Goal: Transaction & Acquisition: Purchase product/service

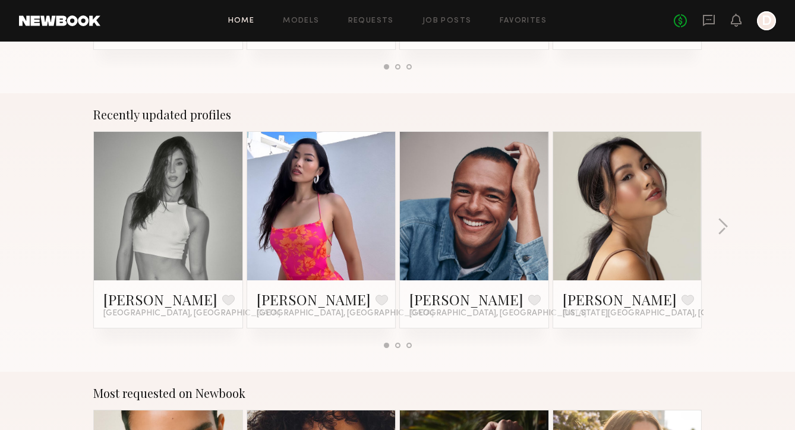
scroll to position [697, 0]
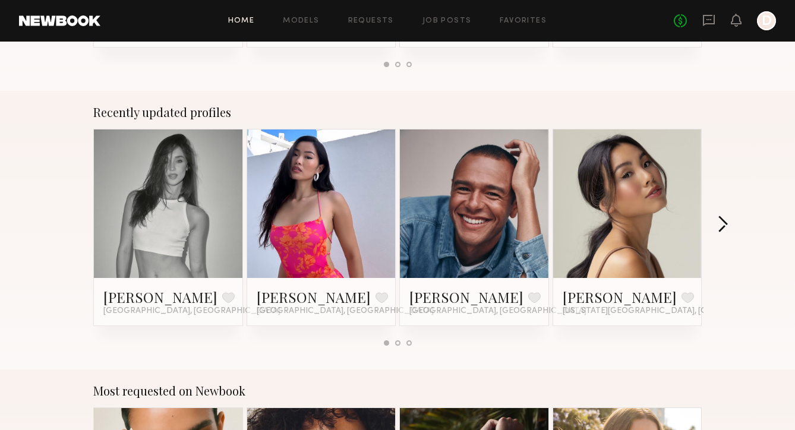
click at [722, 228] on button "button" at bounding box center [722, 226] width 11 height 20
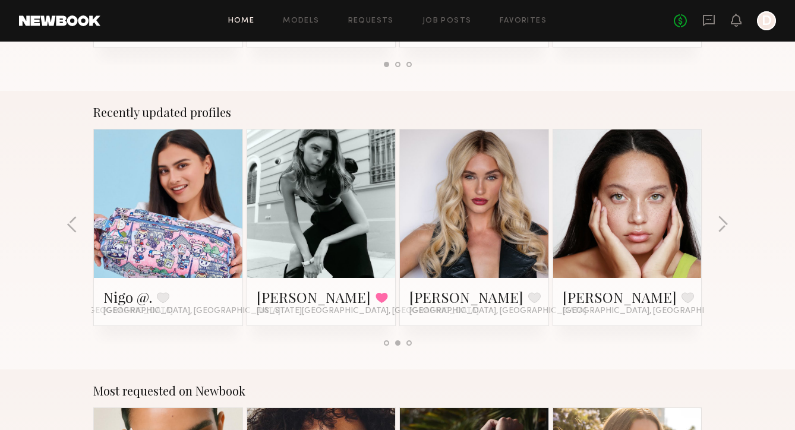
click at [641, 215] on link at bounding box center [627, 204] width 73 height 149
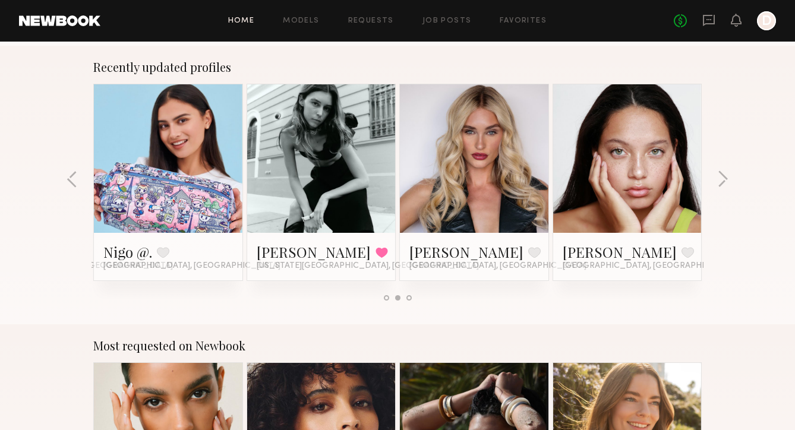
scroll to position [772, 0]
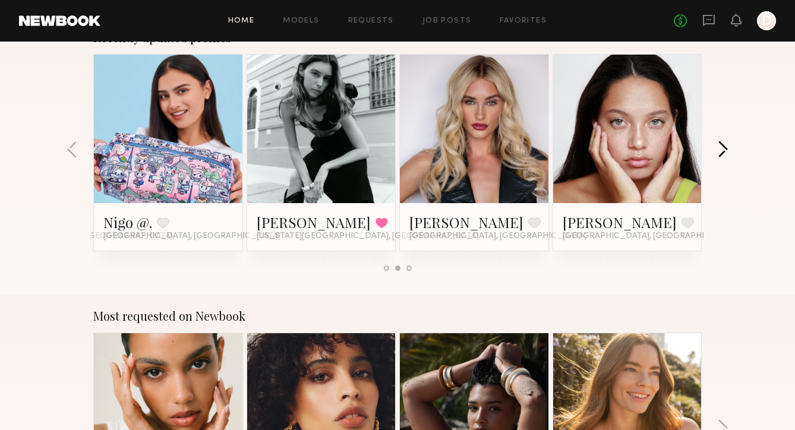
click at [727, 143] on button "button" at bounding box center [722, 151] width 11 height 20
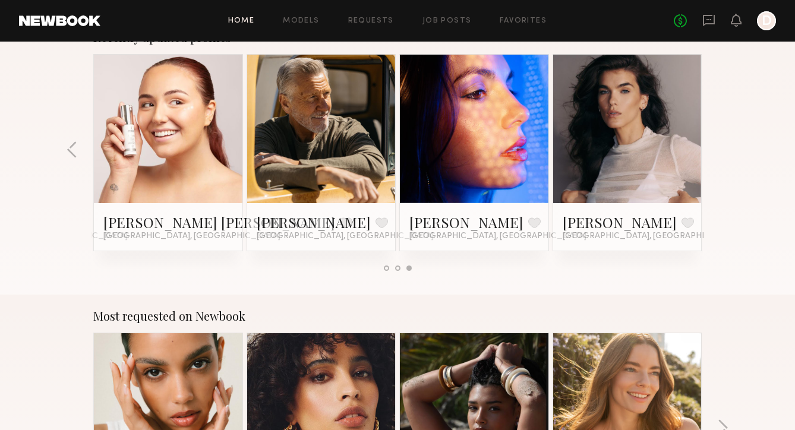
click at [727, 143] on div "Recently updated profiles Tayler C. Favorite Los Angeles, CA Naraa B. Favorite …" at bounding box center [397, 155] width 795 height 279
click at [726, 145] on div "Recently updated profiles Tayler C. Favorite Los Angeles, CA Naraa B. Favorite …" at bounding box center [397, 155] width 795 height 279
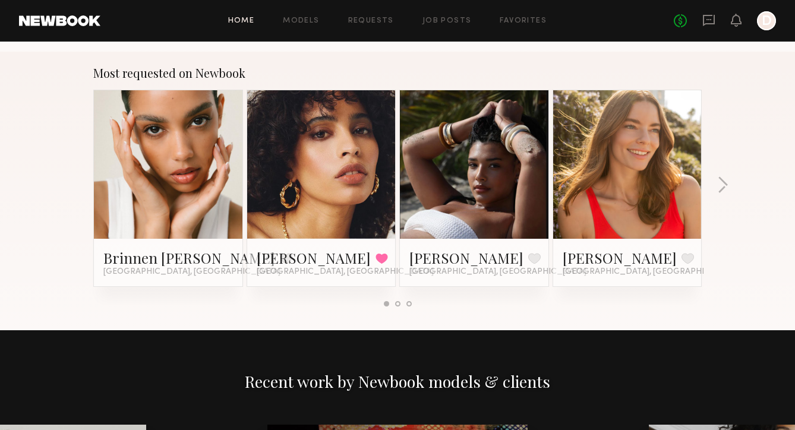
scroll to position [1012, 0]
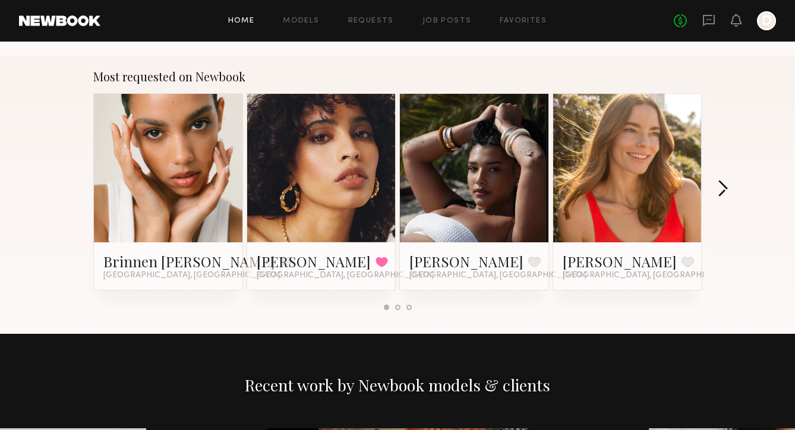
click at [721, 190] on button "button" at bounding box center [722, 190] width 11 height 20
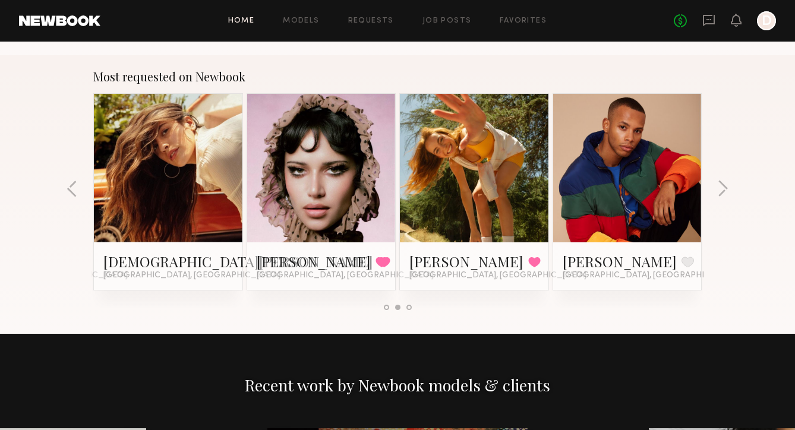
click at [314, 168] on link at bounding box center [321, 168] width 73 height 149
click at [207, 167] on div at bounding box center [168, 168] width 149 height 149
click at [726, 192] on button "button" at bounding box center [722, 190] width 11 height 20
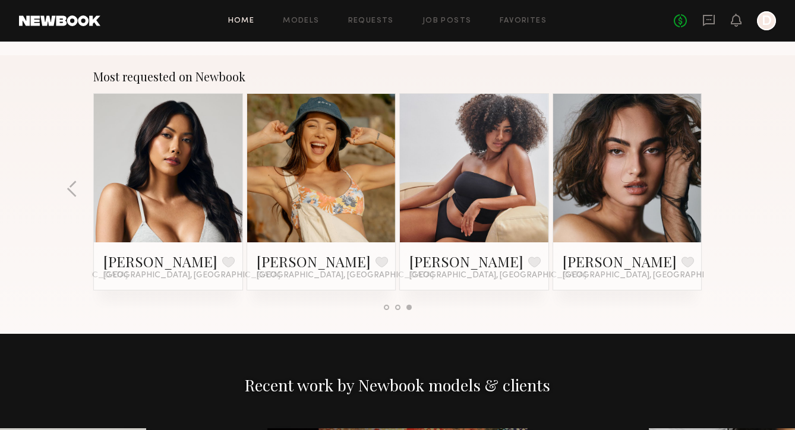
click at [726, 192] on div "Most requested on Newbook Brinnen T. Favorite Los Angeles, CA Jesi L. Favorited…" at bounding box center [397, 194] width 795 height 279
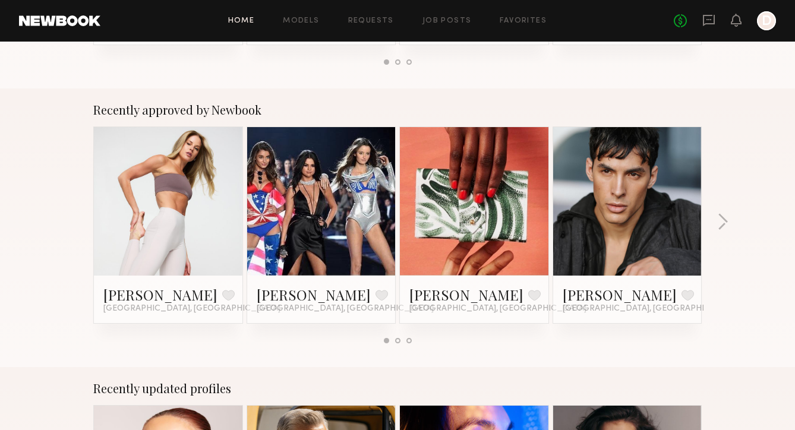
scroll to position [182, 0]
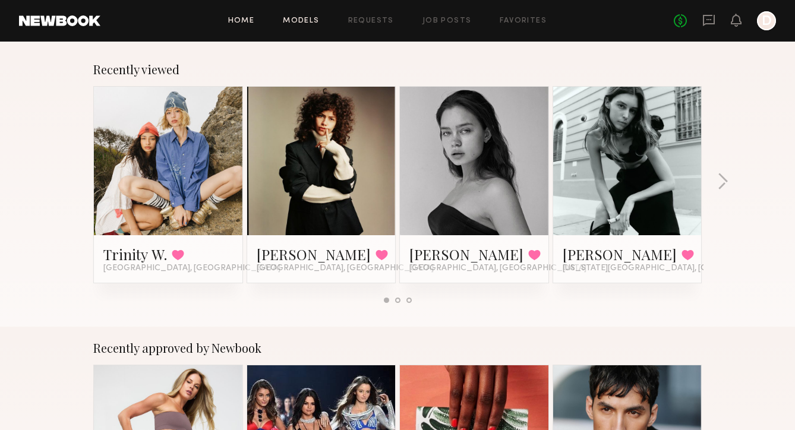
click at [305, 22] on link "Models" at bounding box center [301, 21] width 36 height 8
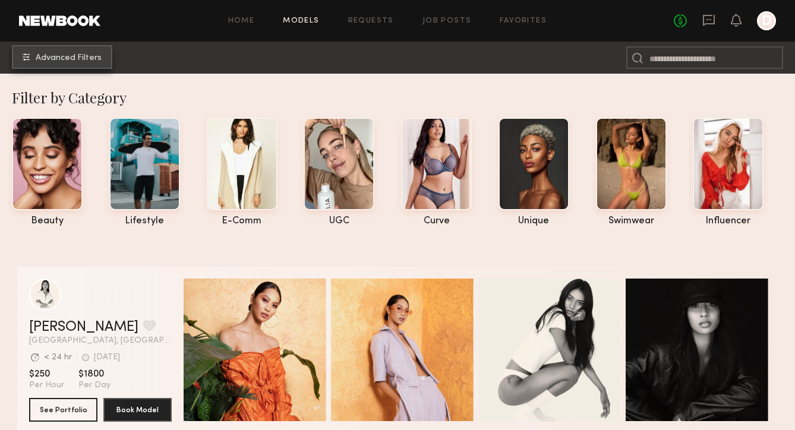
click at [96, 56] on span "Advanced Filters" at bounding box center [69, 58] width 66 height 8
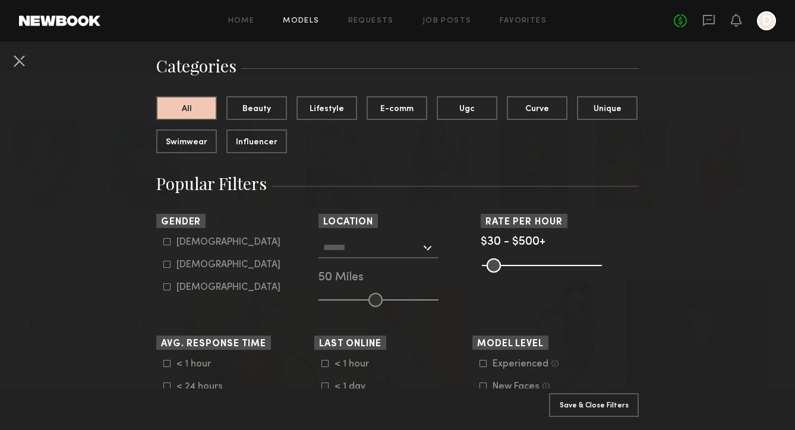
scroll to position [83, 0]
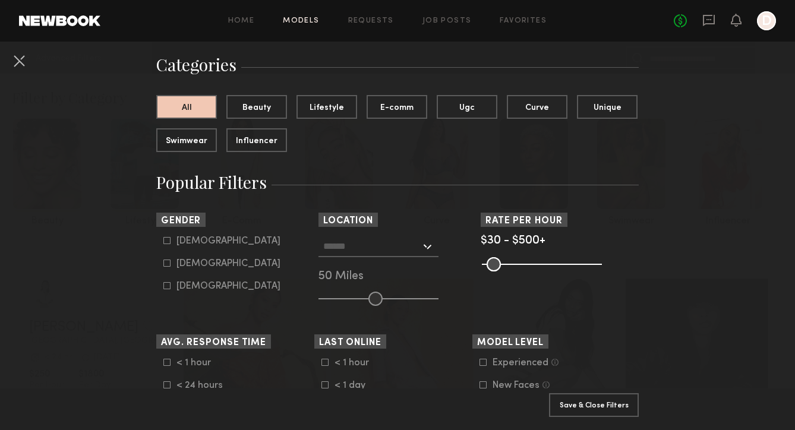
click at [185, 263] on div "Female" at bounding box center [229, 263] width 104 height 7
type input "**"
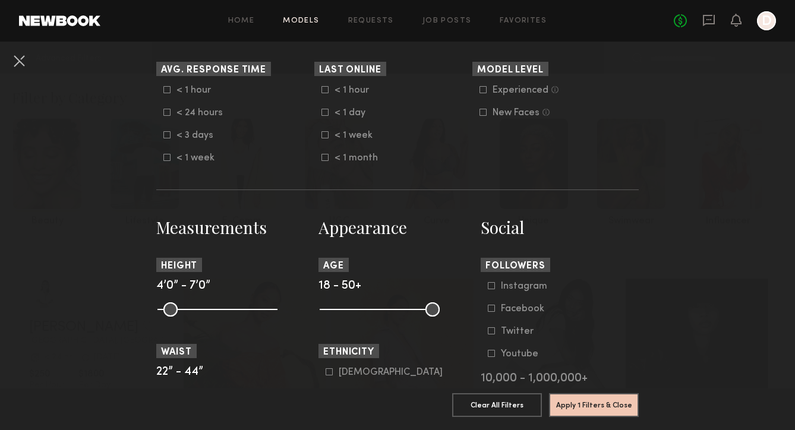
scroll to position [366, 0]
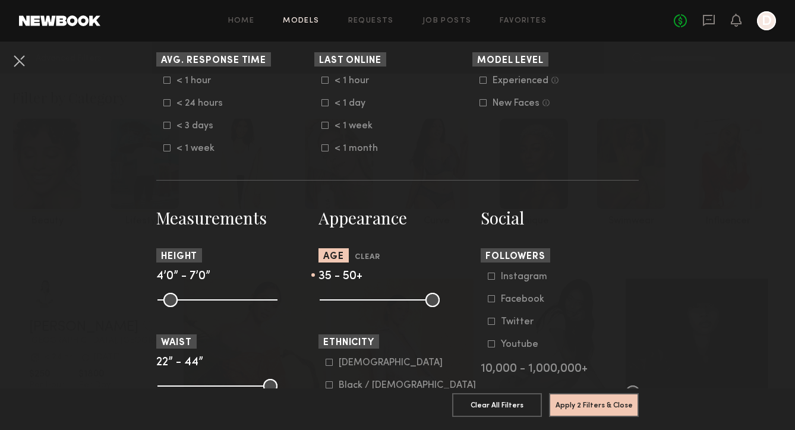
drag, startPoint x: 327, startPoint y: 301, endPoint x: 383, endPoint y: 300, distance: 56.5
type input "**"
click at [383, 300] on input "range" at bounding box center [380, 300] width 120 height 14
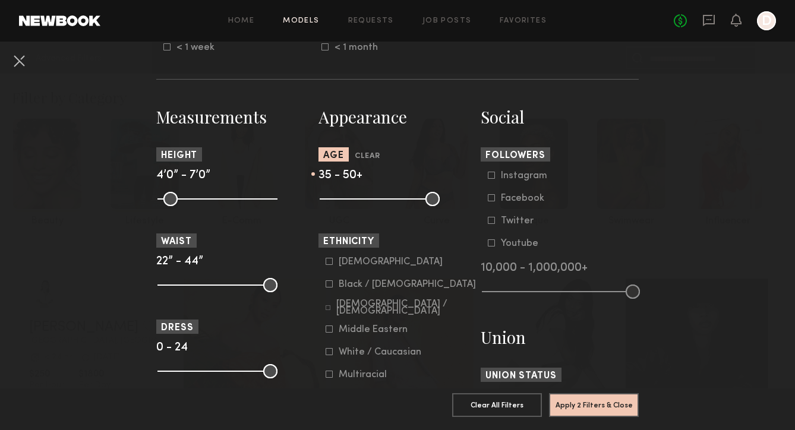
scroll to position [471, 0]
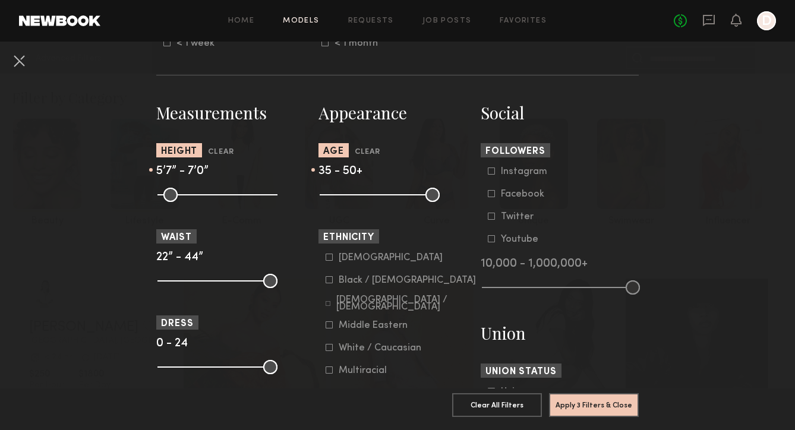
drag, startPoint x: 166, startPoint y: 196, endPoint x: 220, endPoint y: 191, distance: 54.2
type input "**"
click at [220, 191] on input "range" at bounding box center [218, 195] width 120 height 14
drag, startPoint x: 272, startPoint y: 194, endPoint x: 231, endPoint y: 196, distance: 41.0
type input "**"
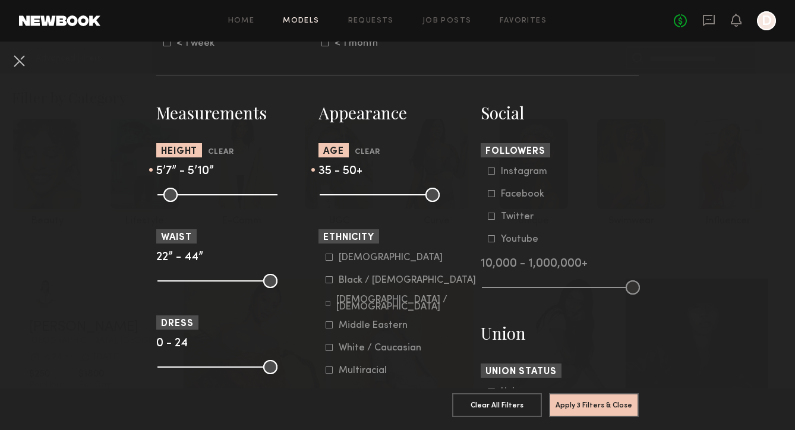
click at [231, 196] on input "range" at bounding box center [218, 195] width 120 height 14
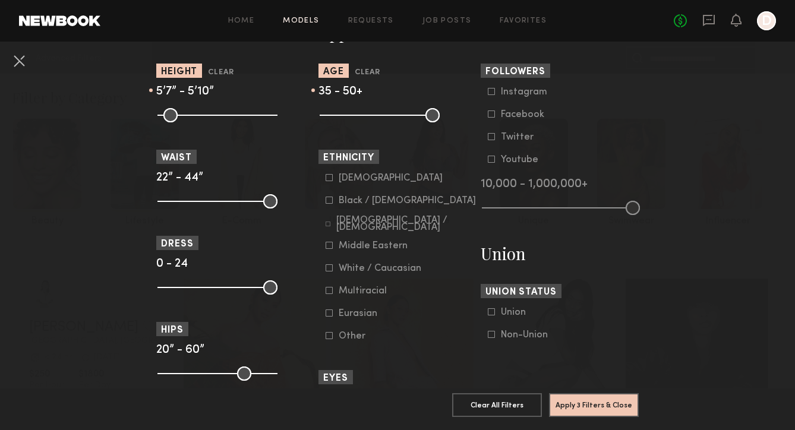
scroll to position [623, 0]
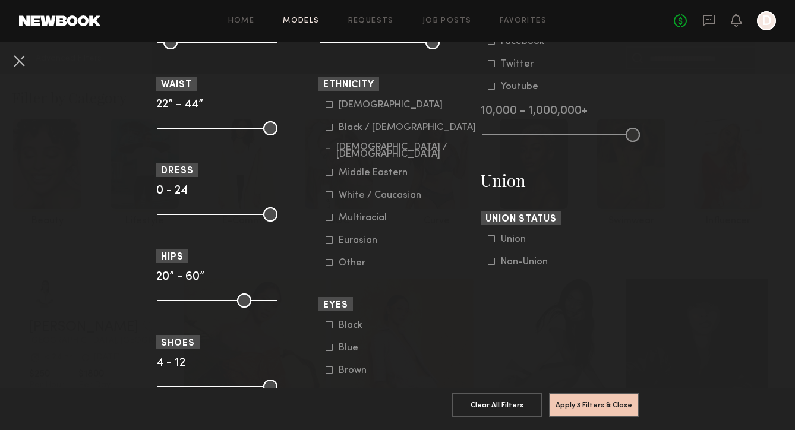
click at [218, 125] on common-range-minmax at bounding box center [216, 127] width 120 height 14
drag, startPoint x: 265, startPoint y: 128, endPoint x: 194, endPoint y: 130, distance: 71.3
type input "**"
click at [194, 130] on input "range" at bounding box center [218, 128] width 120 height 14
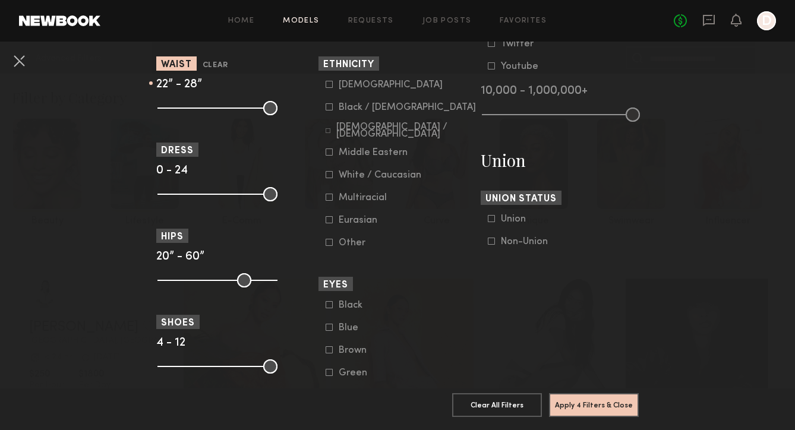
scroll to position [648, 0]
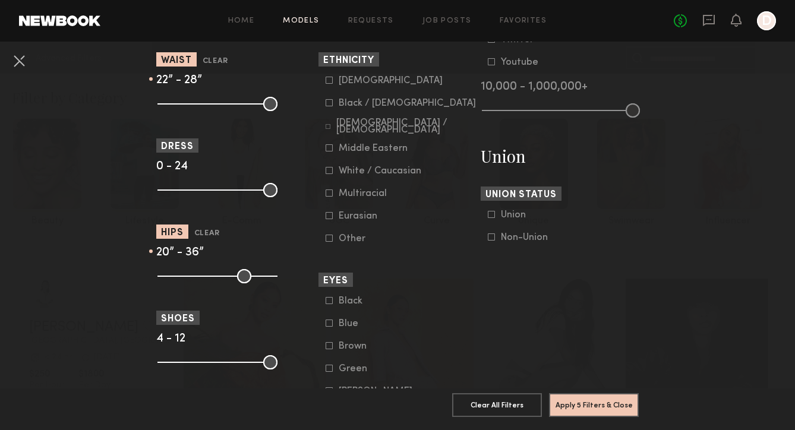
drag, startPoint x: 269, startPoint y: 280, endPoint x: 206, endPoint y: 278, distance: 63.0
type input "**"
click at [206, 278] on input "range" at bounding box center [218, 276] width 120 height 14
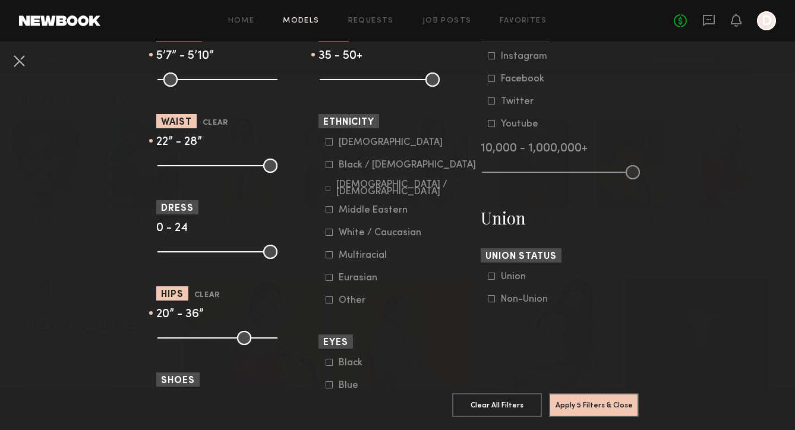
scroll to position [606, 0]
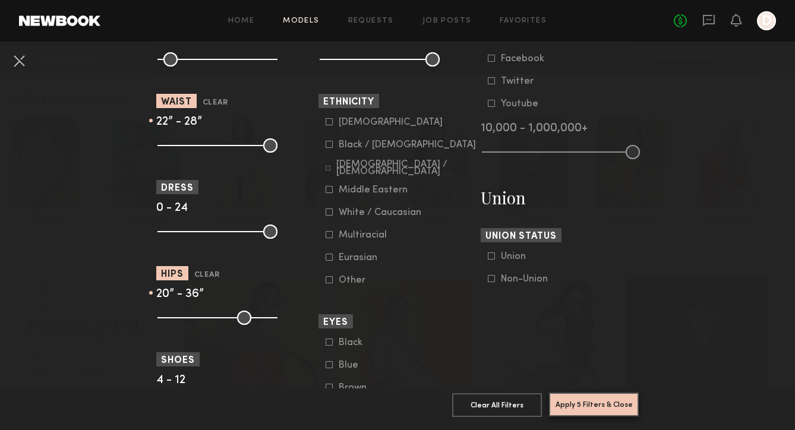
click at [589, 405] on button "Apply 5 Filters & Close" at bounding box center [594, 405] width 90 height 24
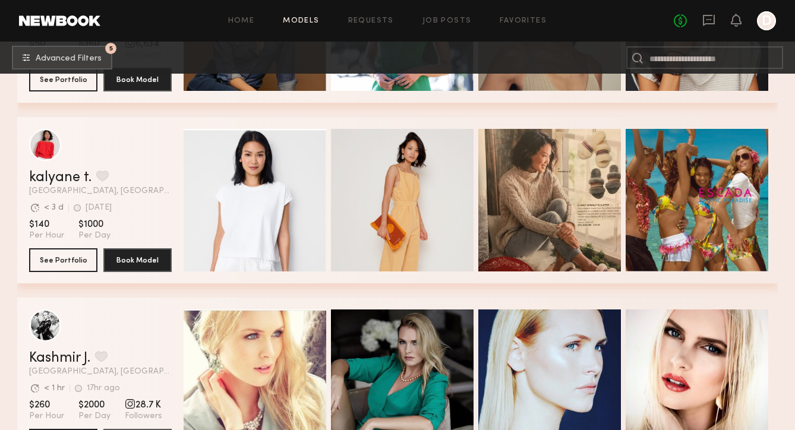
scroll to position [3237, 0]
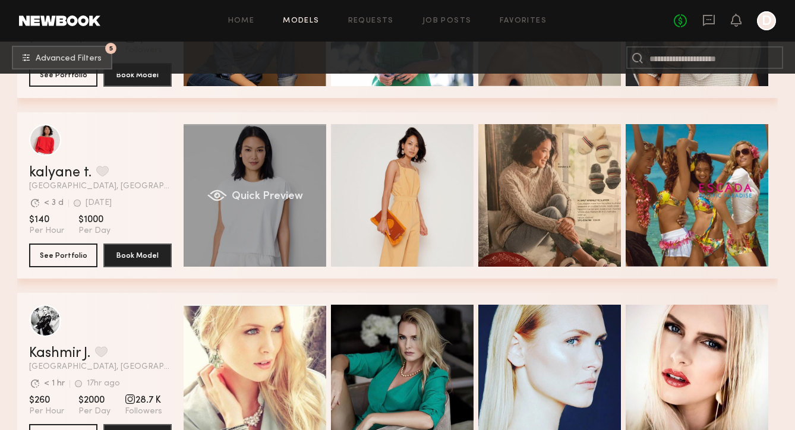
click at [259, 215] on div "Quick Preview" at bounding box center [255, 195] width 143 height 143
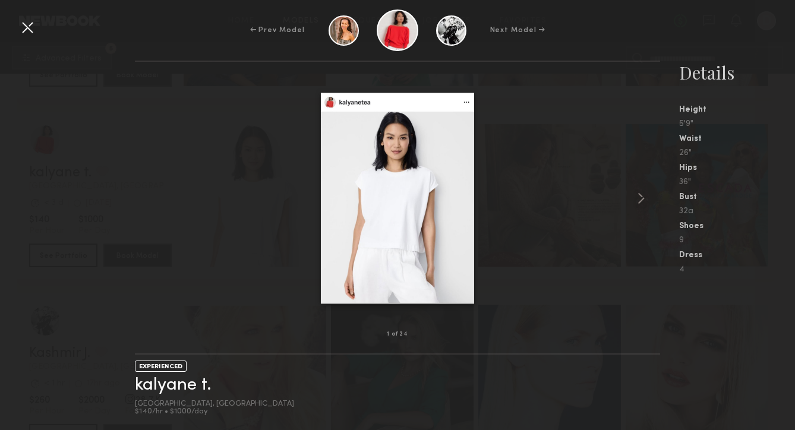
click at [25, 27] on div at bounding box center [27, 27] width 19 height 19
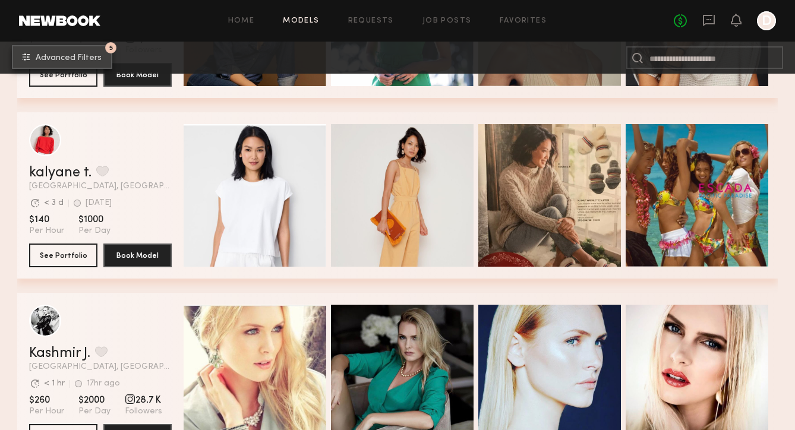
click at [82, 53] on button "5 Advanced Filters" at bounding box center [62, 57] width 100 height 24
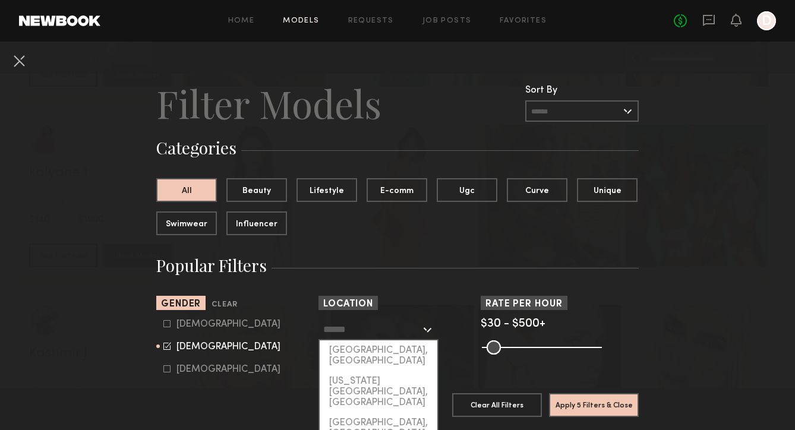
click at [370, 335] on input "text" at bounding box center [371, 329] width 97 height 20
click at [367, 350] on div "Los Angeles, CA" at bounding box center [379, 356] width 118 height 31
type input "**********"
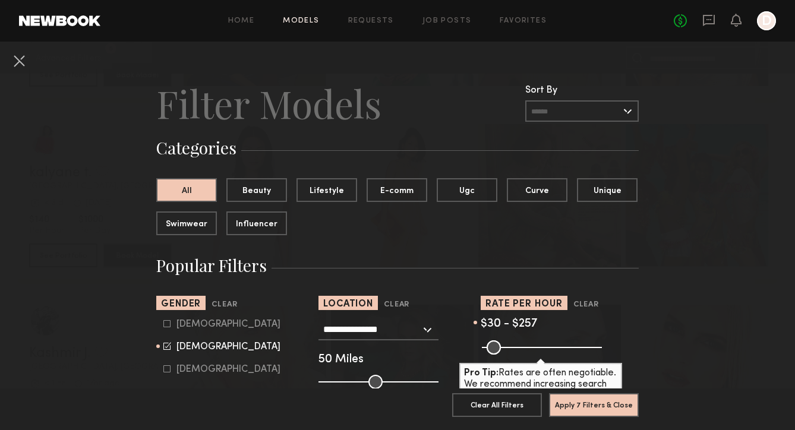
drag, startPoint x: 599, startPoint y: 348, endPoint x: 540, endPoint y: 347, distance: 58.8
type input "***"
click at [540, 347] on input "range" at bounding box center [542, 348] width 120 height 14
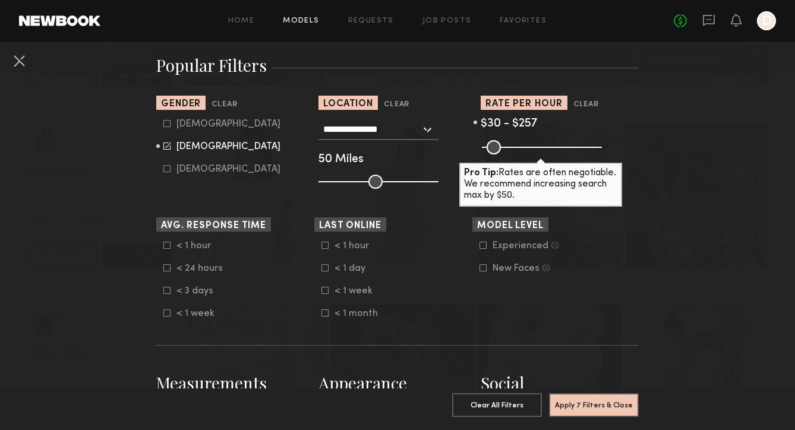
scroll to position [203, 0]
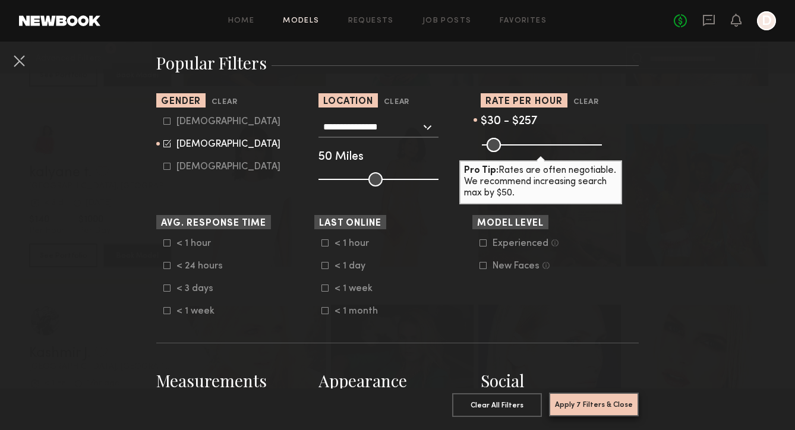
click at [596, 403] on button "Apply 7 Filters & Close" at bounding box center [594, 405] width 90 height 24
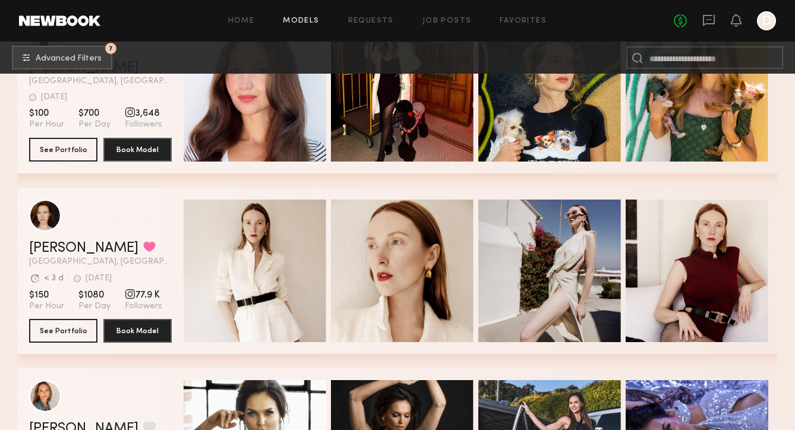
scroll to position [3344, 0]
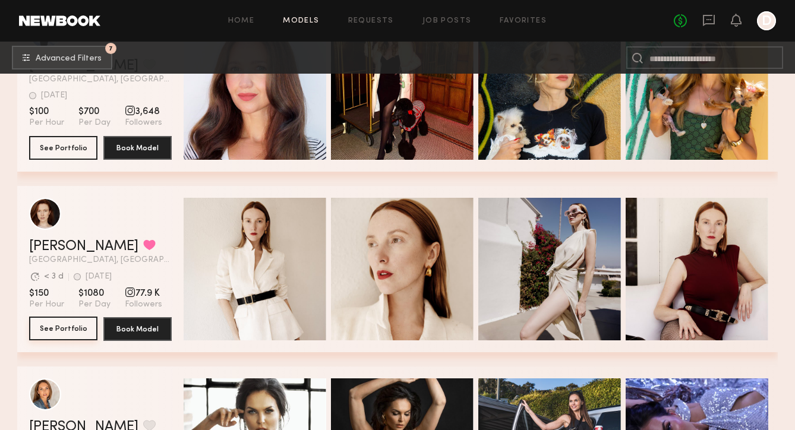
click at [66, 323] on button "See Portfolio" at bounding box center [63, 329] width 68 height 24
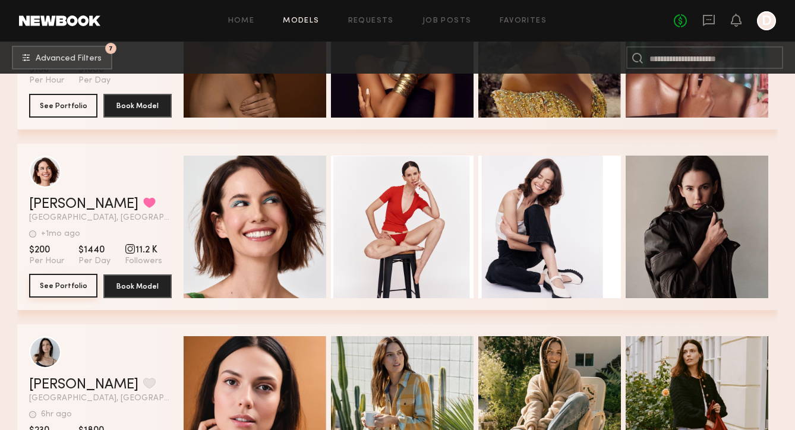
scroll to position [3930, 0]
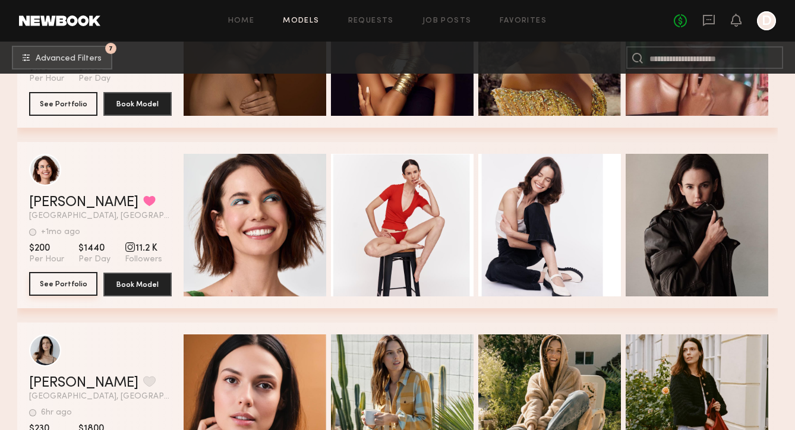
click at [65, 284] on button "See Portfolio" at bounding box center [63, 284] width 68 height 24
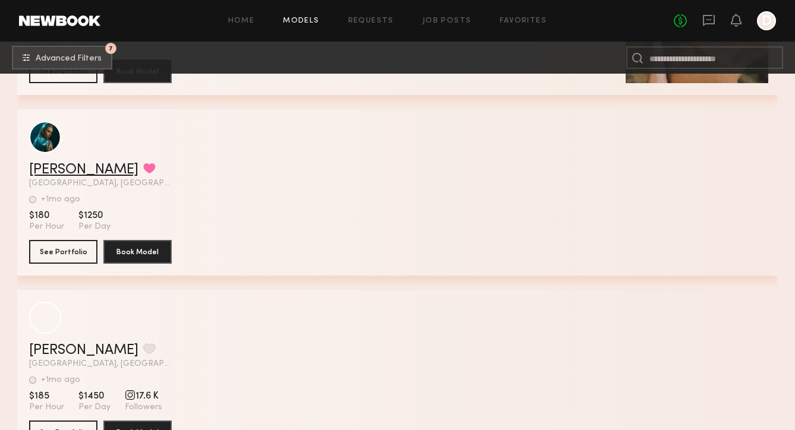
scroll to position [7396, 0]
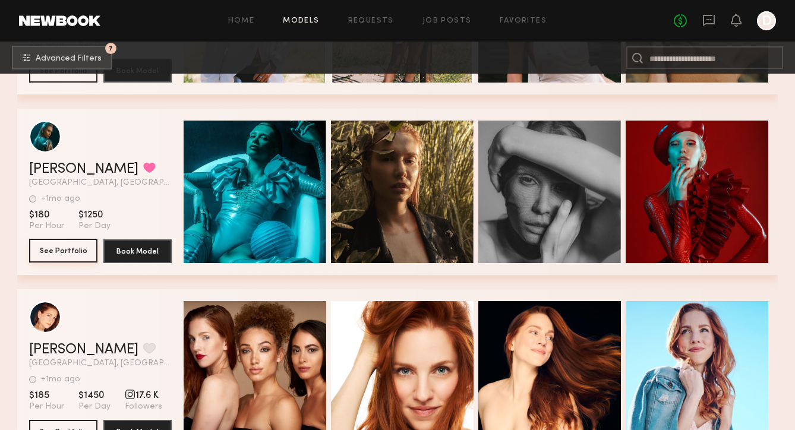
click at [74, 251] on button "See Portfolio" at bounding box center [63, 251] width 68 height 24
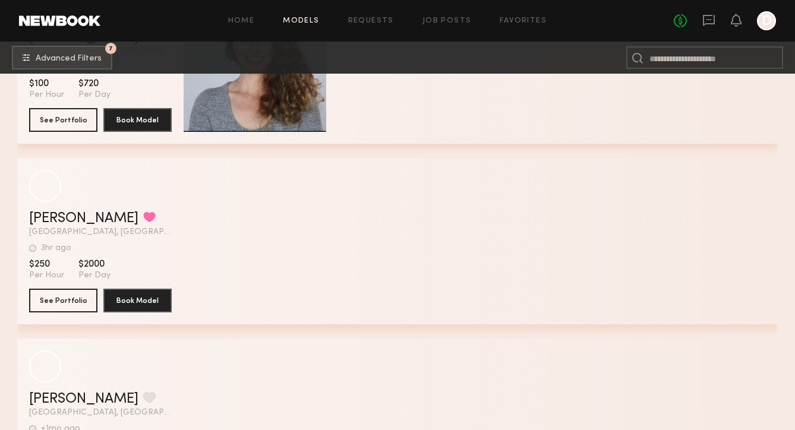
scroll to position [10965, 0]
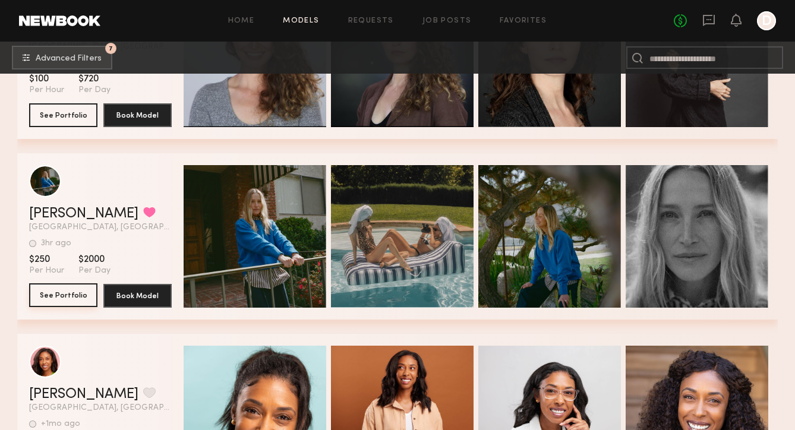
click at [51, 300] on button "See Portfolio" at bounding box center [63, 296] width 68 height 24
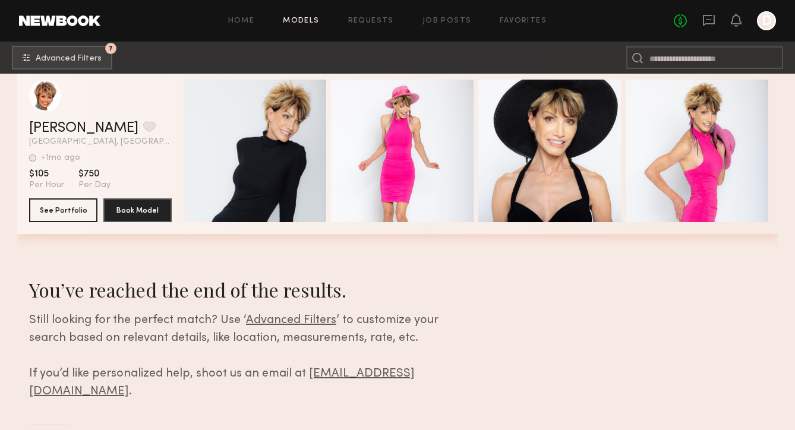
scroll to position [14125, 0]
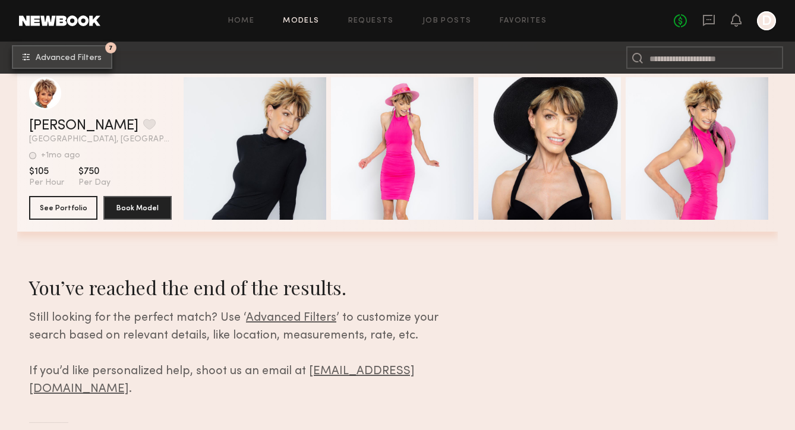
click at [77, 57] on span "Advanced Filters" at bounding box center [69, 58] width 66 height 8
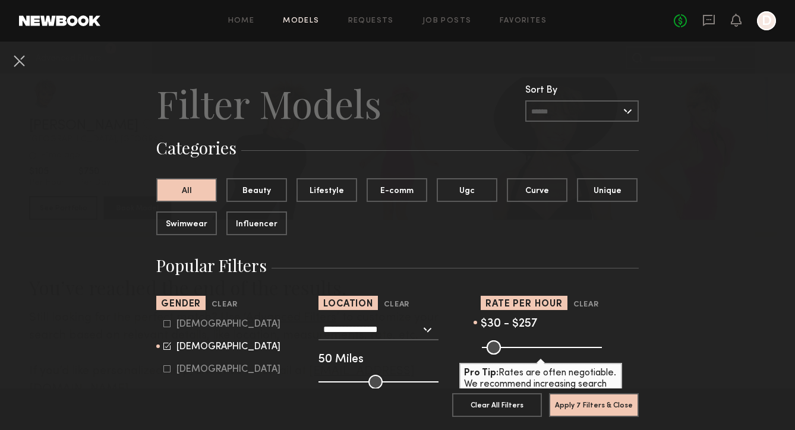
click at [554, 347] on common-range-minmax at bounding box center [541, 346] width 120 height 14
click at [555, 350] on common-range-minmax at bounding box center [541, 346] width 120 height 14
drag, startPoint x: 537, startPoint y: 352, endPoint x: 558, endPoint y: 347, distance: 21.9
type input "***"
click at [558, 347] on input "range" at bounding box center [542, 348] width 120 height 14
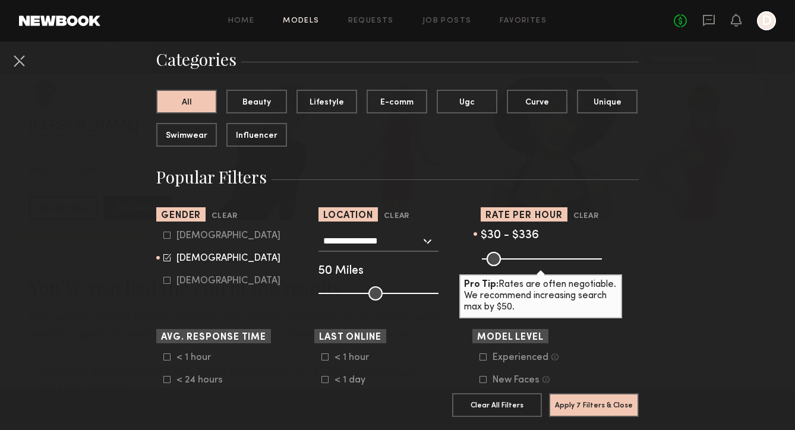
scroll to position [108, 0]
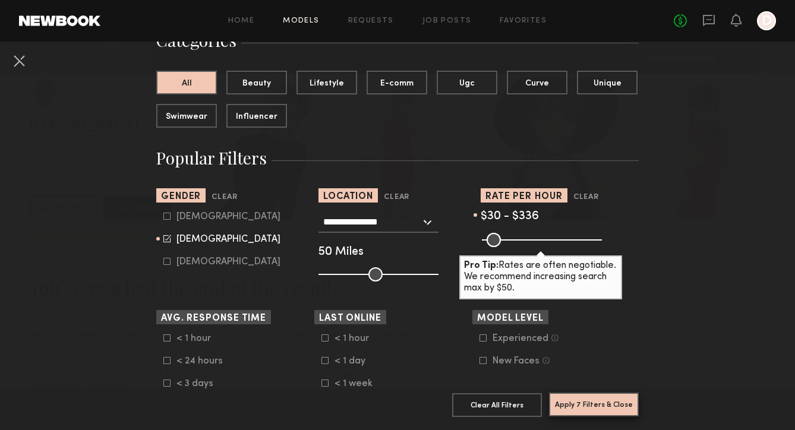
click at [591, 404] on button "Apply 7 Filters & Close" at bounding box center [594, 405] width 90 height 24
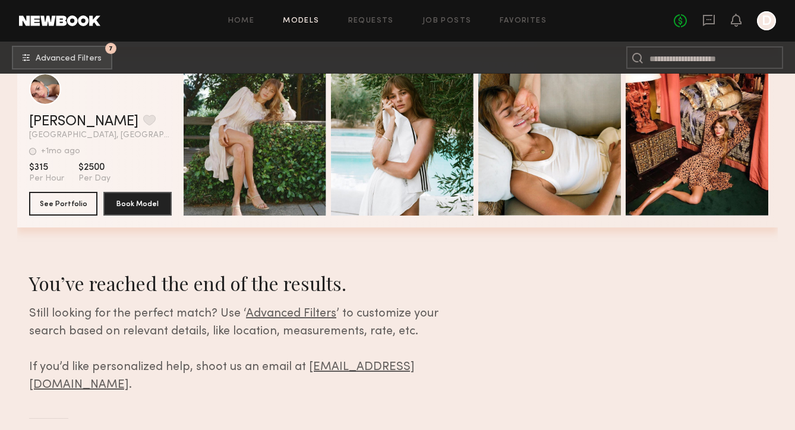
scroll to position [15393, 0]
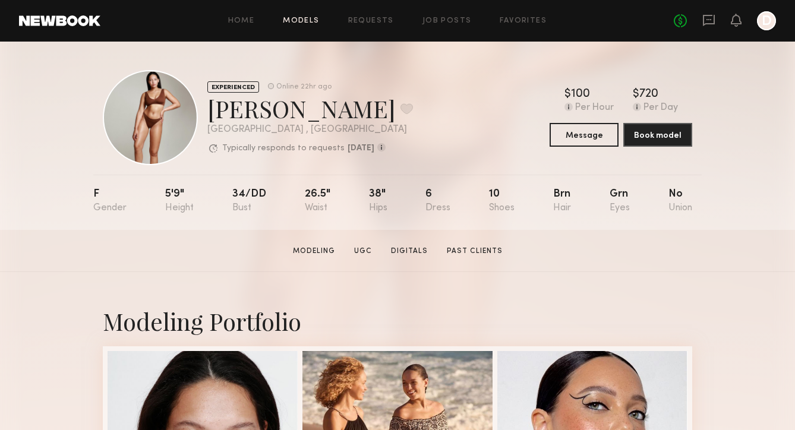
click at [308, 22] on link "Models" at bounding box center [301, 21] width 36 height 8
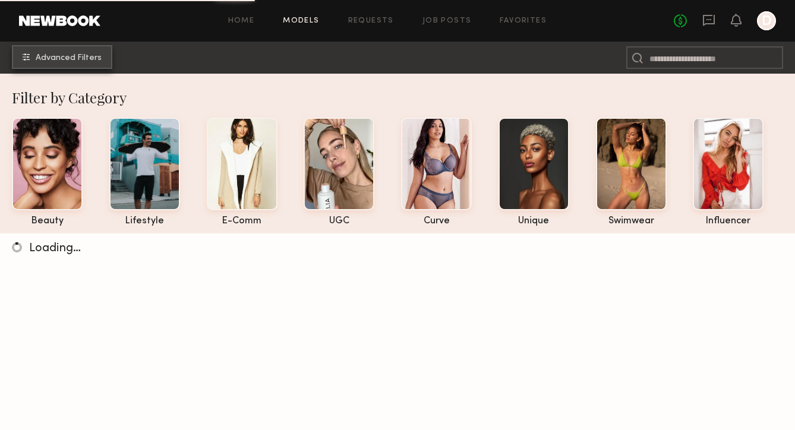
click at [69, 62] on button "Advanced Filters" at bounding box center [62, 57] width 100 height 24
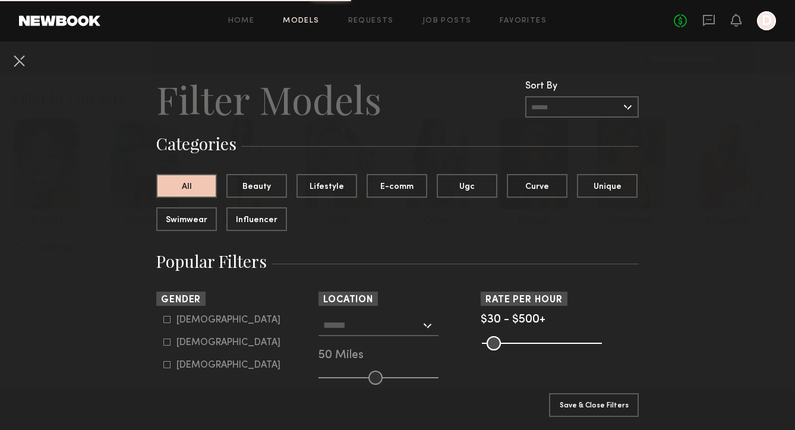
scroll to position [5, 0]
click at [371, 323] on input "text" at bounding box center [371, 324] width 97 height 20
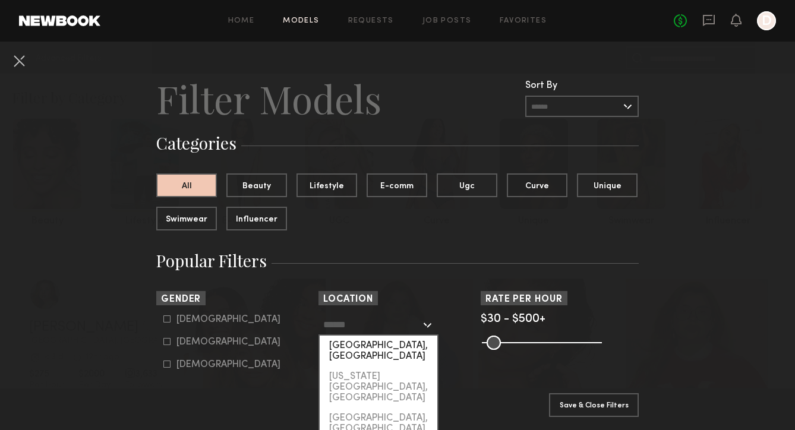
click at [368, 336] on div "[GEOGRAPHIC_DATA], [GEOGRAPHIC_DATA]" at bounding box center [379, 351] width 118 height 31
type input "**********"
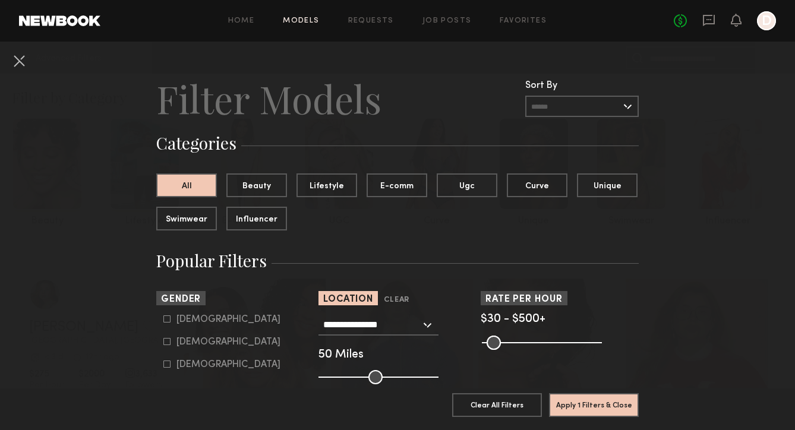
click at [194, 339] on div "Female" at bounding box center [229, 342] width 104 height 7
type input "**"
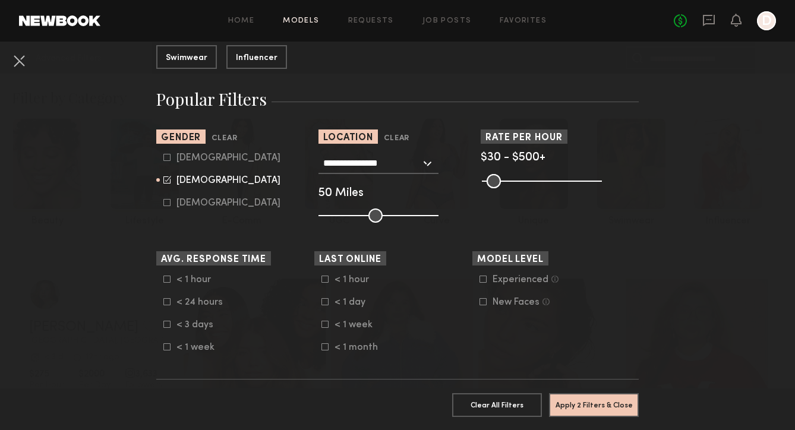
scroll to position [167, 0]
click at [540, 182] on common-range-minmax at bounding box center [541, 179] width 120 height 14
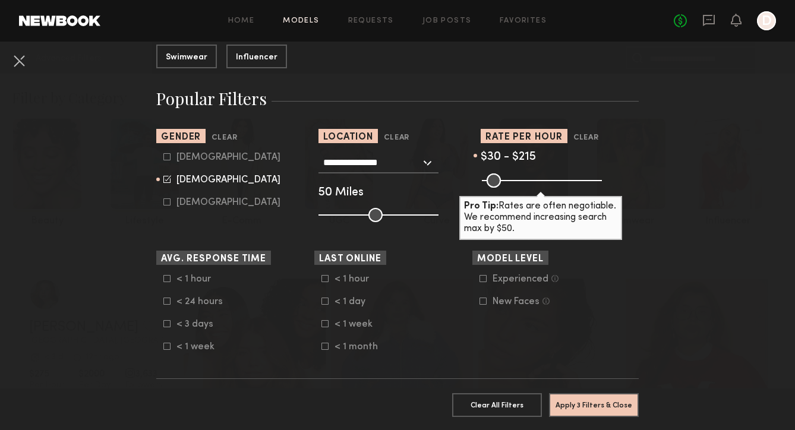
drag, startPoint x: 593, startPoint y: 182, endPoint x: 531, endPoint y: 184, distance: 61.8
type input "***"
click at [531, 184] on input "range" at bounding box center [542, 181] width 120 height 14
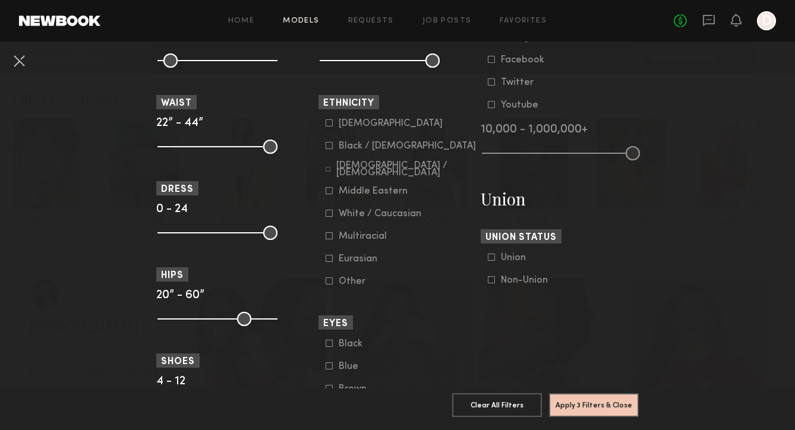
scroll to position [628, 0]
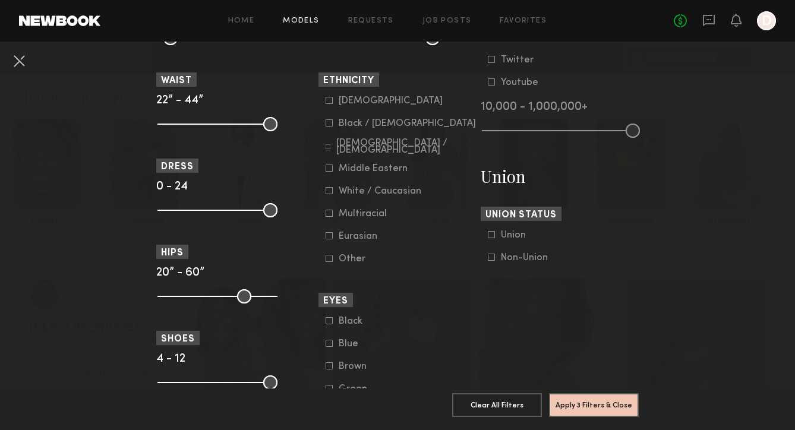
click at [330, 98] on icon at bounding box center [329, 100] width 7 height 7
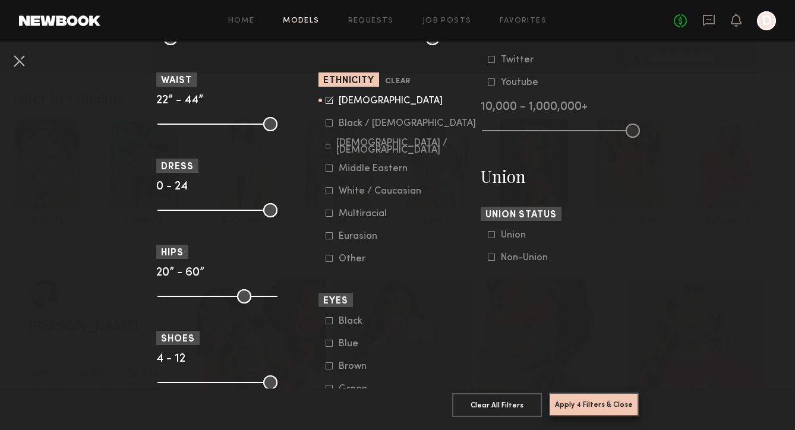
click at [588, 407] on button "Apply 4 Filters & Close" at bounding box center [594, 405] width 90 height 24
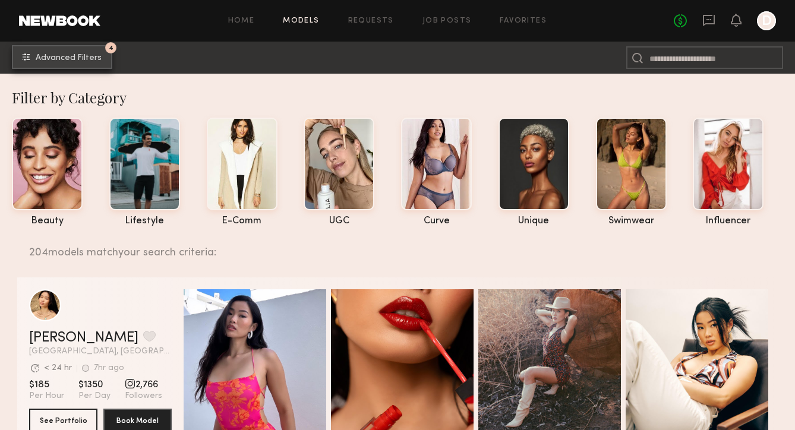
click at [53, 57] on span "Advanced Filters" at bounding box center [69, 58] width 66 height 8
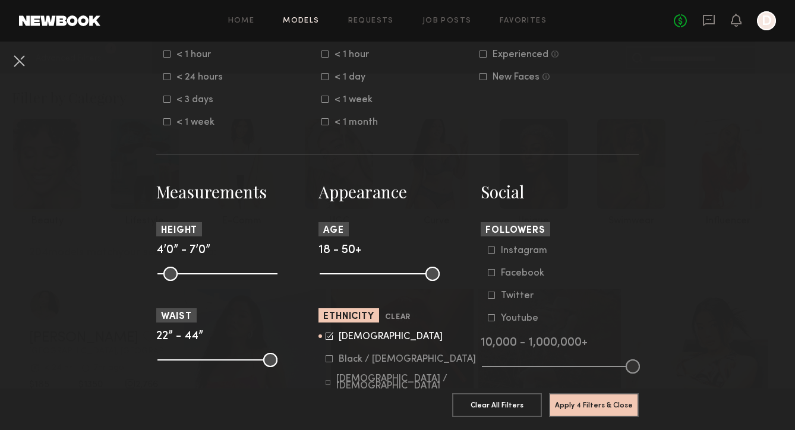
scroll to position [395, 0]
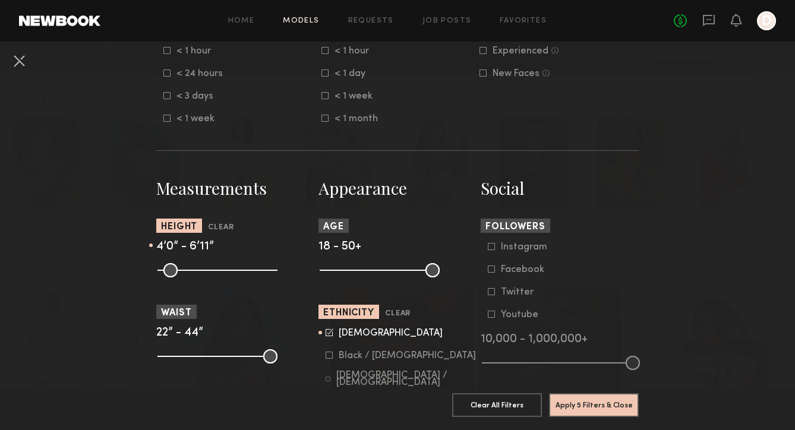
type input "**"
click at [268, 272] on input "range" at bounding box center [218, 270] width 120 height 14
drag, startPoint x: 157, startPoint y: 271, endPoint x: 171, endPoint y: 273, distance: 13.8
click at [213, 273] on common-range-minmax at bounding box center [216, 269] width 120 height 14
drag, startPoint x: 167, startPoint y: 273, endPoint x: 220, endPoint y: 274, distance: 52.9
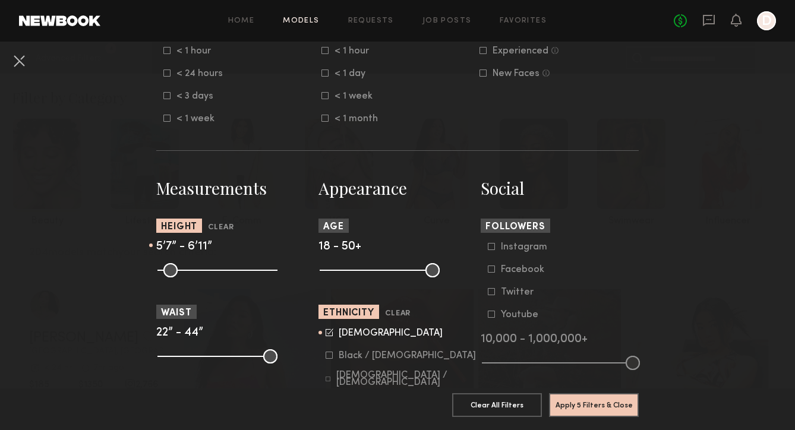
type input "**"
click at [220, 274] on input "range" at bounding box center [218, 270] width 120 height 14
drag, startPoint x: 264, startPoint y: 271, endPoint x: 227, endPoint y: 273, distance: 36.9
type input "**"
click at [227, 273] on input "range" at bounding box center [218, 270] width 120 height 14
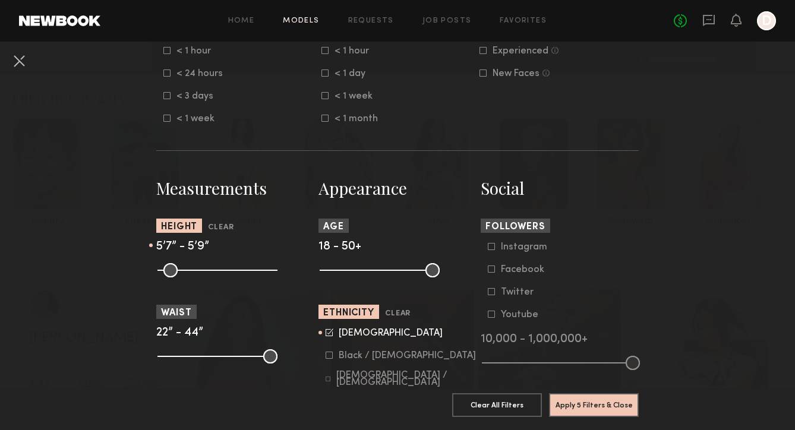
scroll to position [418, 0]
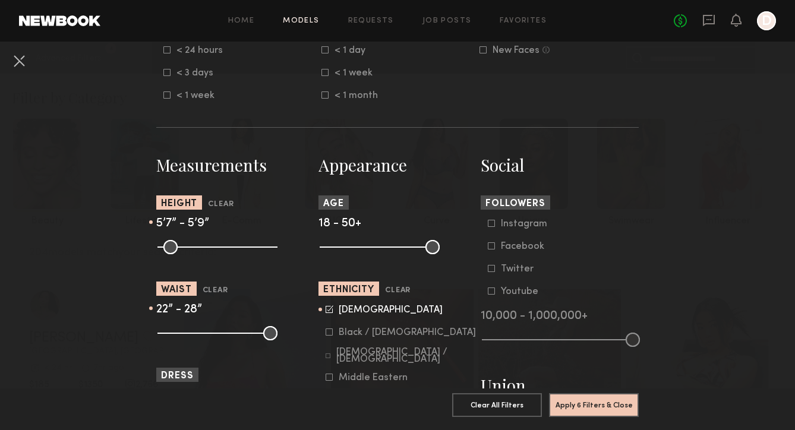
drag, startPoint x: 269, startPoint y: 336, endPoint x: 195, endPoint y: 336, distance: 73.7
type input "**"
click at [195, 336] on input "range" at bounding box center [218, 333] width 120 height 14
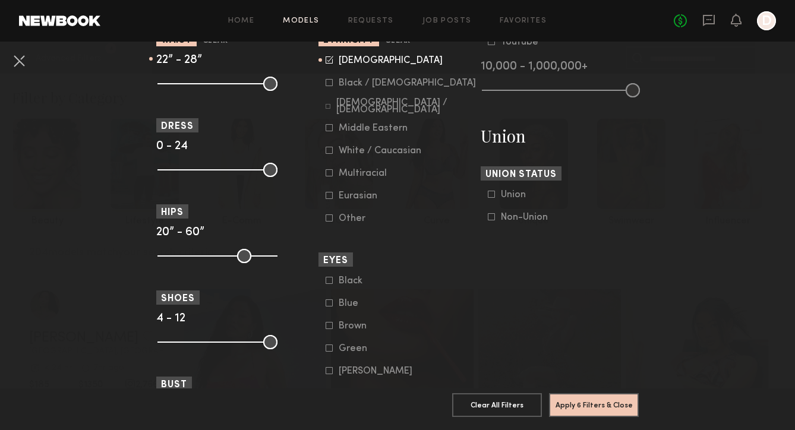
scroll to position [692, 0]
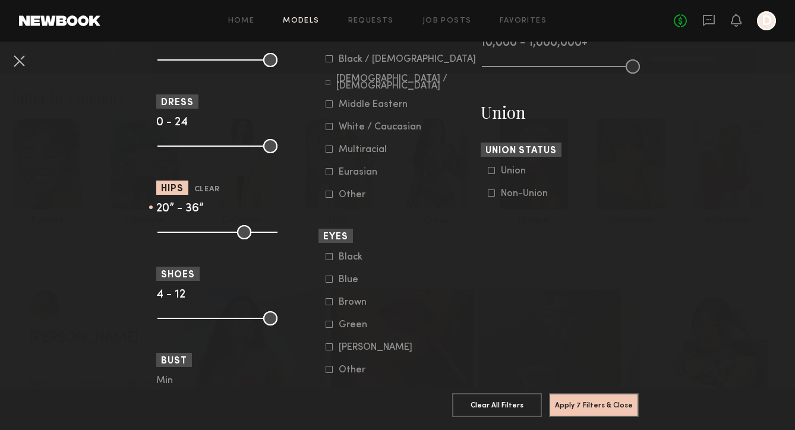
drag, startPoint x: 269, startPoint y: 232, endPoint x: 207, endPoint y: 235, distance: 62.5
type input "**"
click at [207, 235] on input "range" at bounding box center [218, 232] width 120 height 14
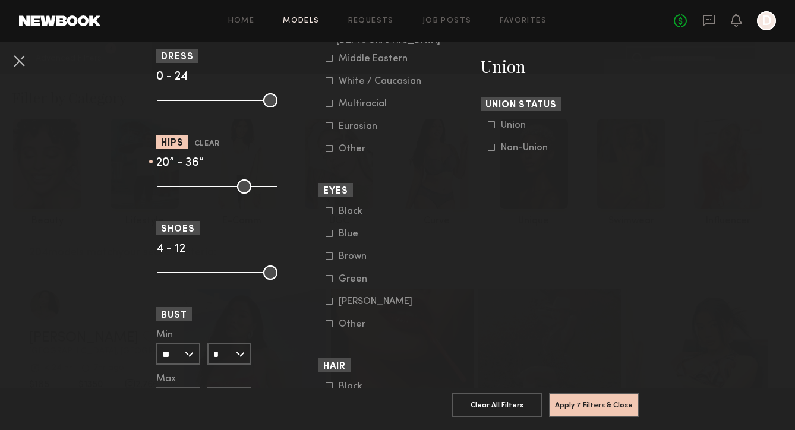
scroll to position [771, 0]
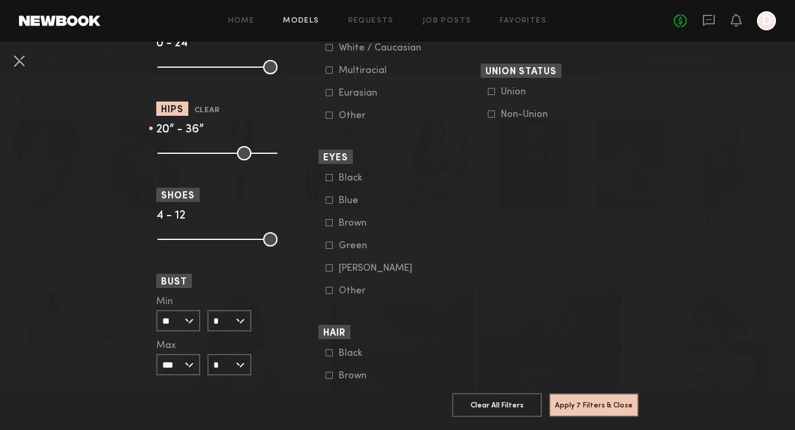
click at [179, 369] on input "***" at bounding box center [178, 364] width 44 height 21
click at [229, 366] on input "*" at bounding box center [229, 364] width 44 height 21
drag, startPoint x: 226, startPoint y: 363, endPoint x: 196, endPoint y: 363, distance: 30.9
click at [226, 363] on div "A" at bounding box center [230, 365] width 42 height 20
type input "*"
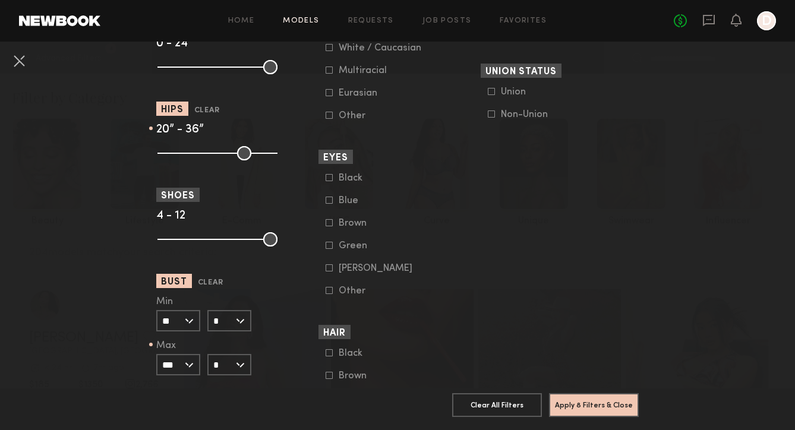
click at [187, 363] on input "***" at bounding box center [178, 364] width 44 height 21
click at [178, 402] on div "35" at bounding box center [179, 406] width 42 height 20
click at [181, 360] on input "**" at bounding box center [178, 364] width 44 height 21
click at [177, 421] on div "36" at bounding box center [179, 426] width 42 height 20
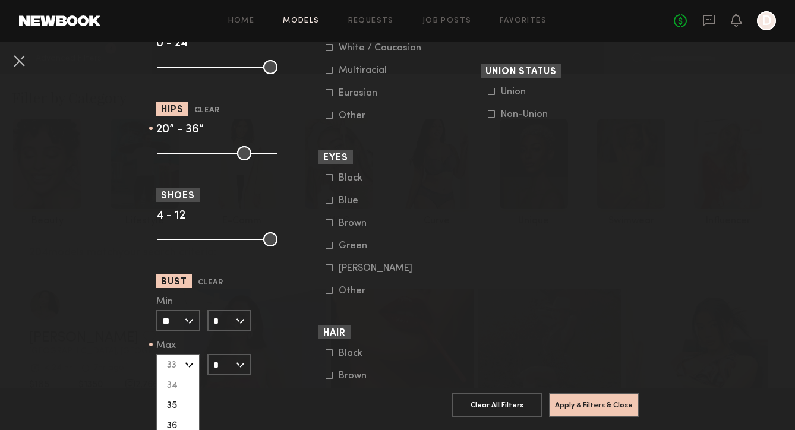
type input "**"
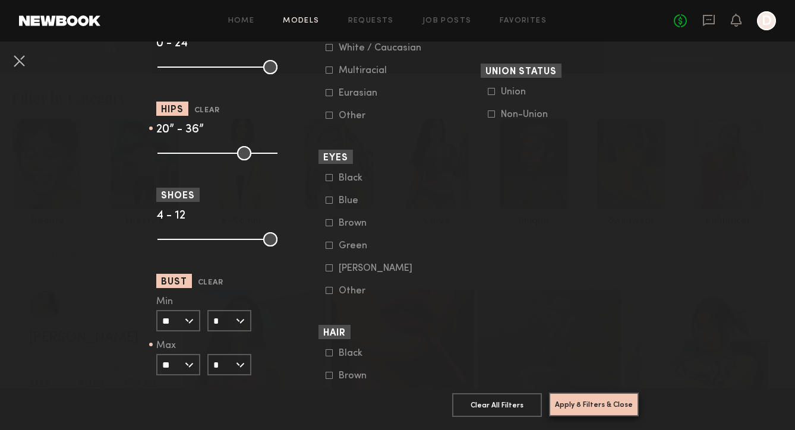
click at [588, 403] on button "Apply 8 Filters & Close" at bounding box center [594, 405] width 90 height 24
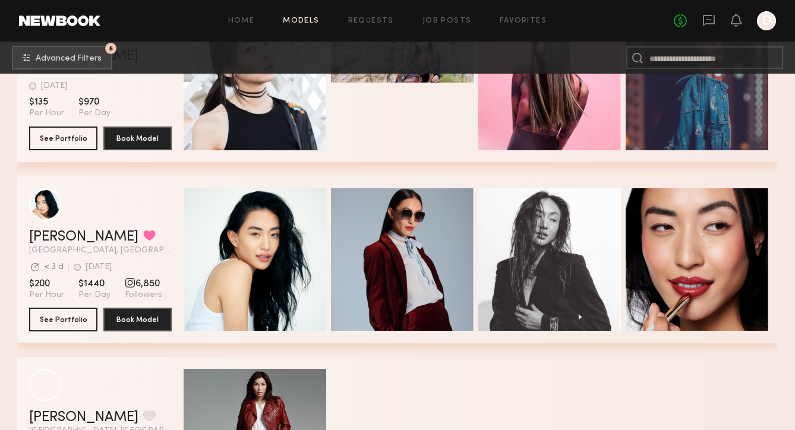
scroll to position [644, 0]
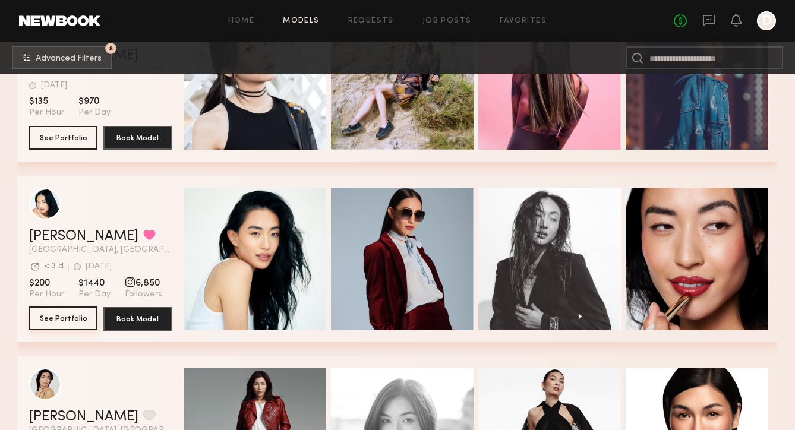
click at [56, 317] on button "See Portfolio" at bounding box center [63, 319] width 68 height 24
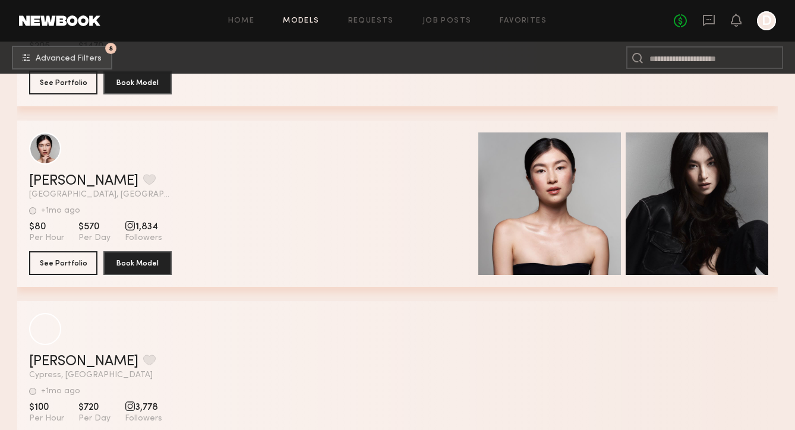
scroll to position [2687, 0]
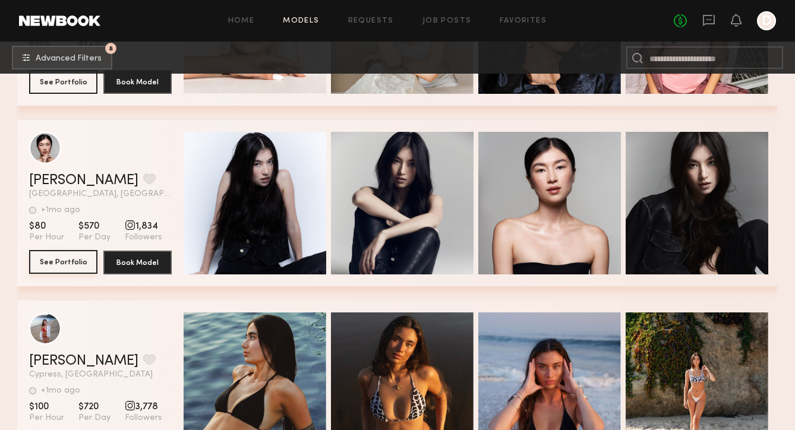
click at [73, 262] on button "See Portfolio" at bounding box center [63, 262] width 68 height 24
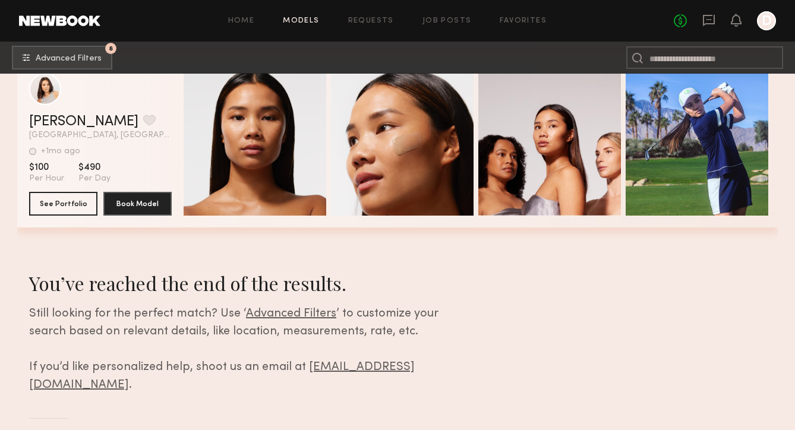
scroll to position [4010, 0]
click at [87, 203] on button "See Portfolio" at bounding box center [63, 204] width 68 height 24
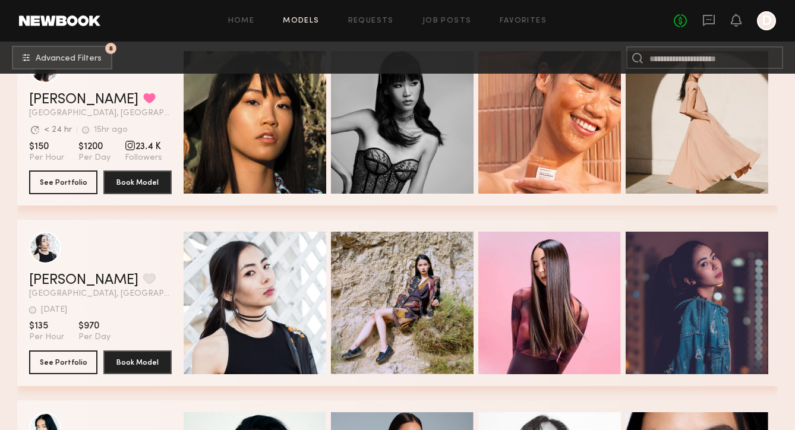
scroll to position [418, 0]
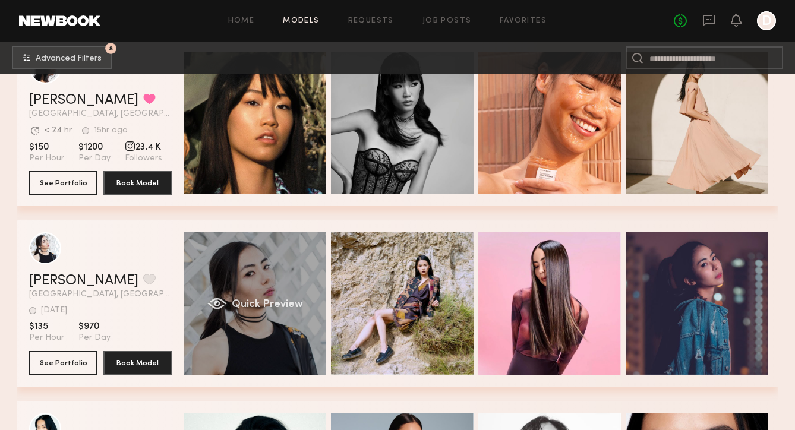
click at [227, 317] on div "Quick Preview" at bounding box center [255, 303] width 143 height 143
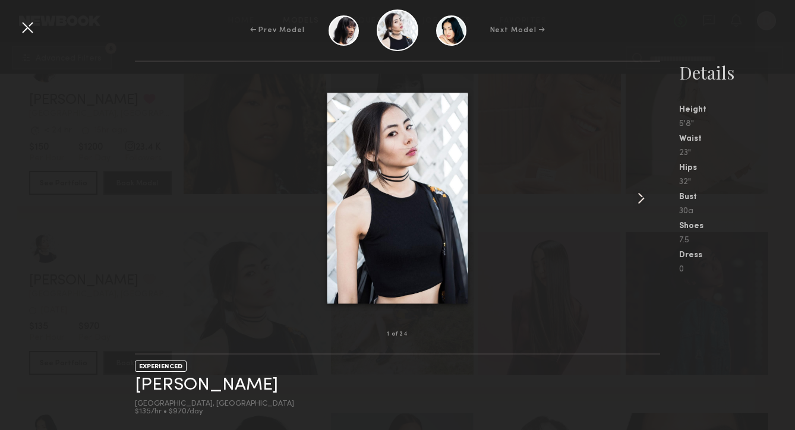
click at [639, 194] on common-icon at bounding box center [641, 198] width 19 height 19
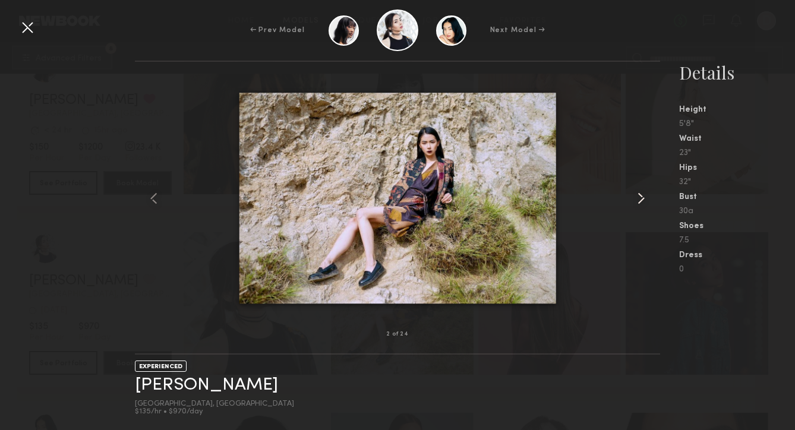
click at [639, 194] on common-icon at bounding box center [641, 198] width 19 height 19
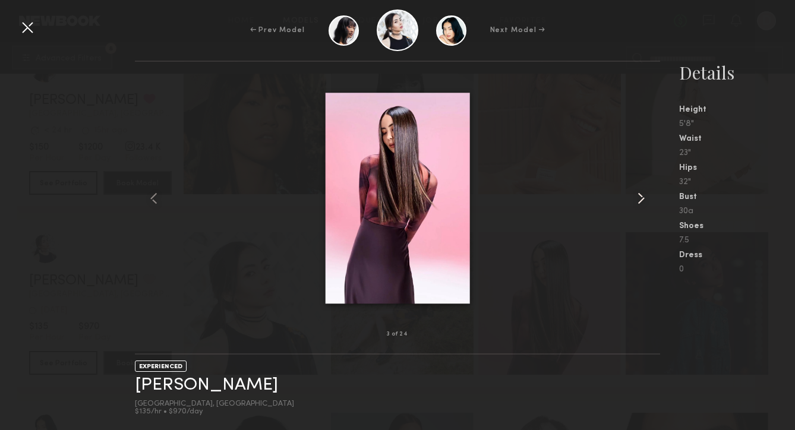
click at [639, 194] on common-icon at bounding box center [641, 198] width 19 height 19
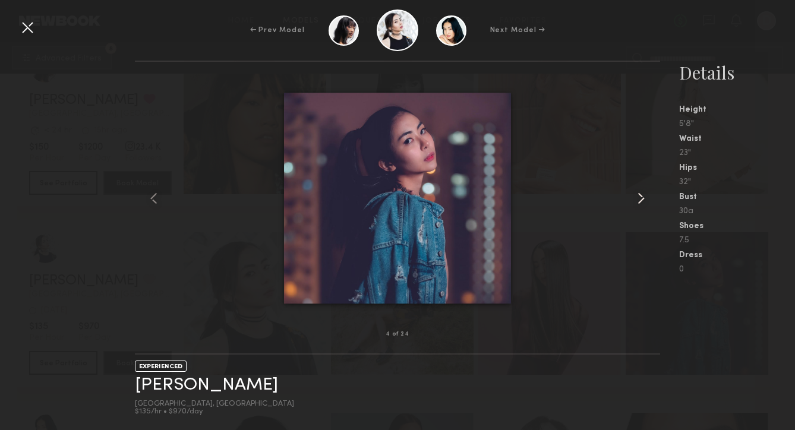
click at [639, 194] on common-icon at bounding box center [641, 198] width 19 height 19
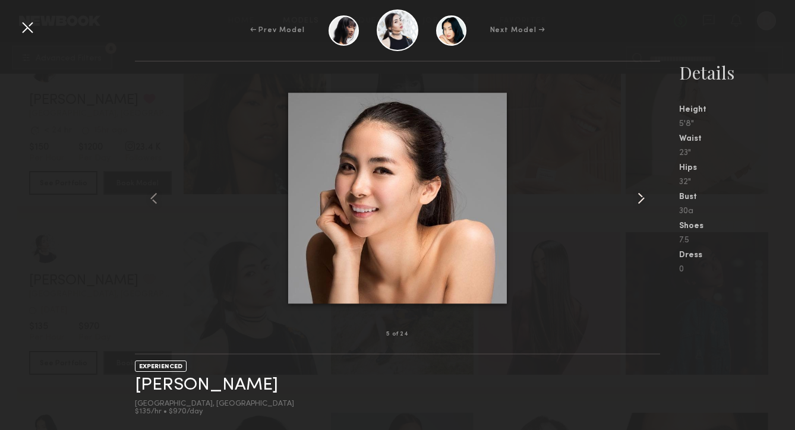
click at [639, 194] on common-icon at bounding box center [641, 198] width 19 height 19
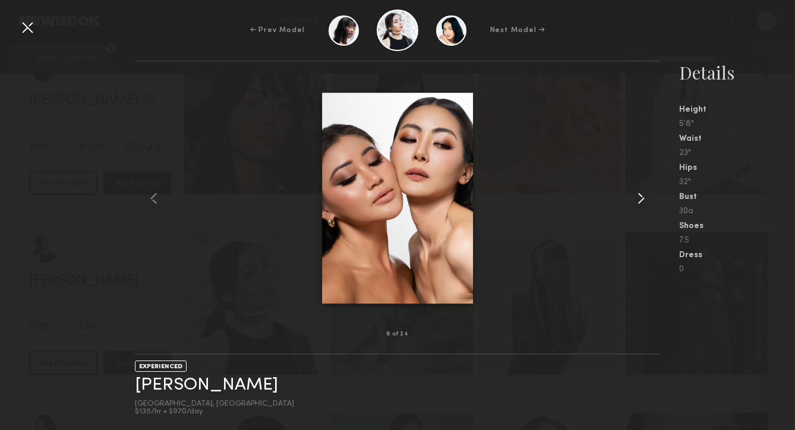
click at [639, 194] on common-icon at bounding box center [641, 198] width 19 height 19
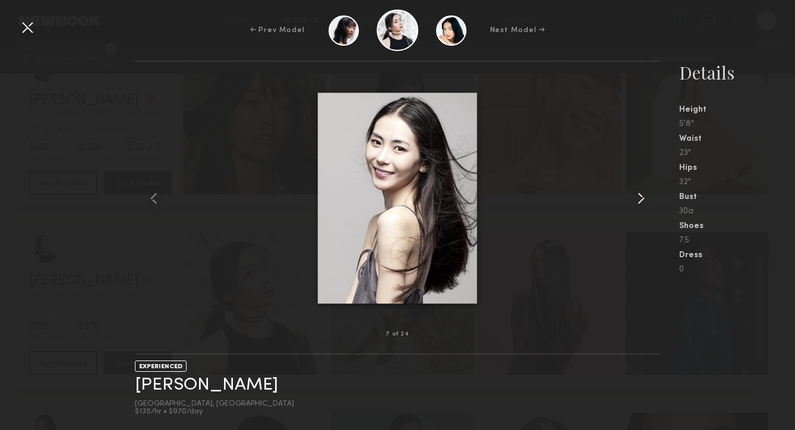
click at [639, 194] on common-icon at bounding box center [641, 198] width 19 height 19
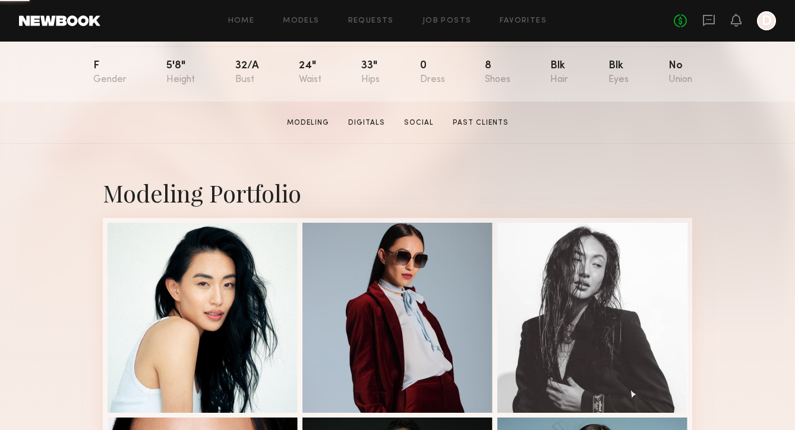
scroll to position [140, 0]
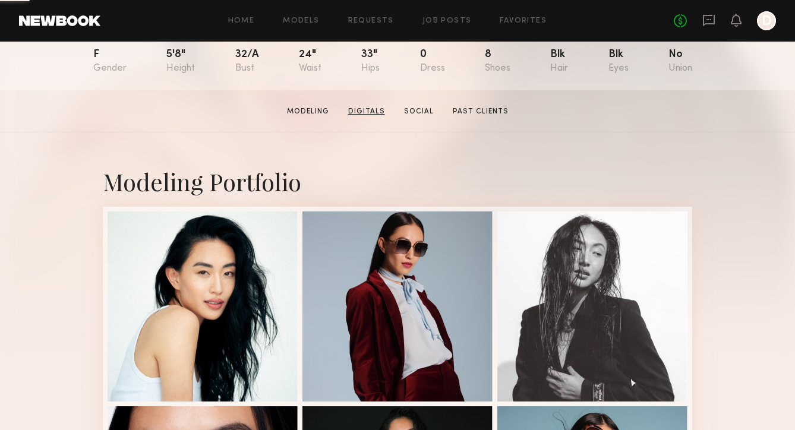
click at [371, 111] on link "Digitals" at bounding box center [367, 111] width 46 height 11
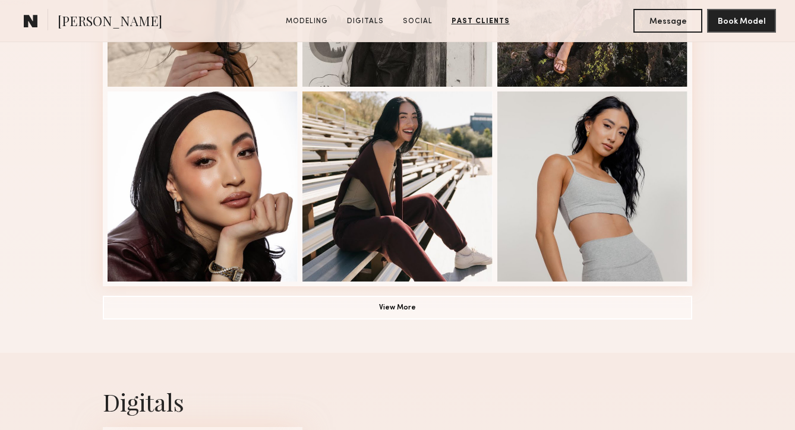
scroll to position [843, 0]
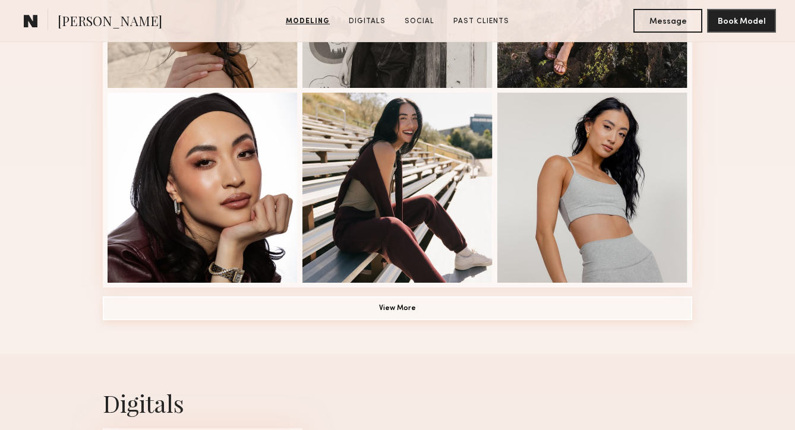
click at [398, 304] on button "View More" at bounding box center [398, 309] width 590 height 24
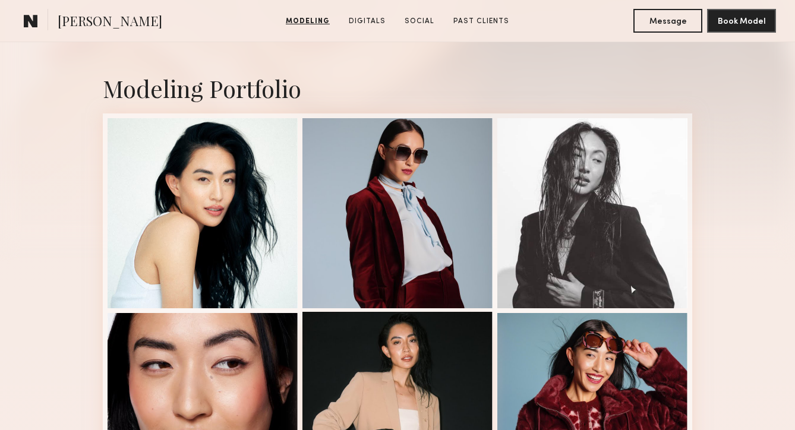
scroll to position [232, 0]
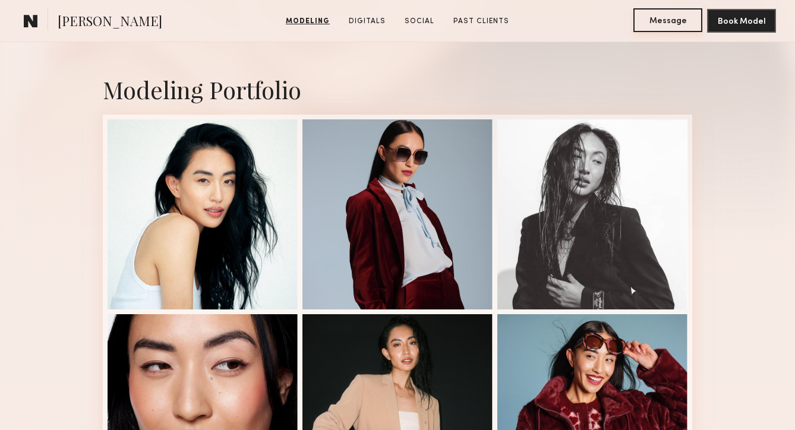
click at [653, 17] on button "Message" at bounding box center [668, 20] width 69 height 24
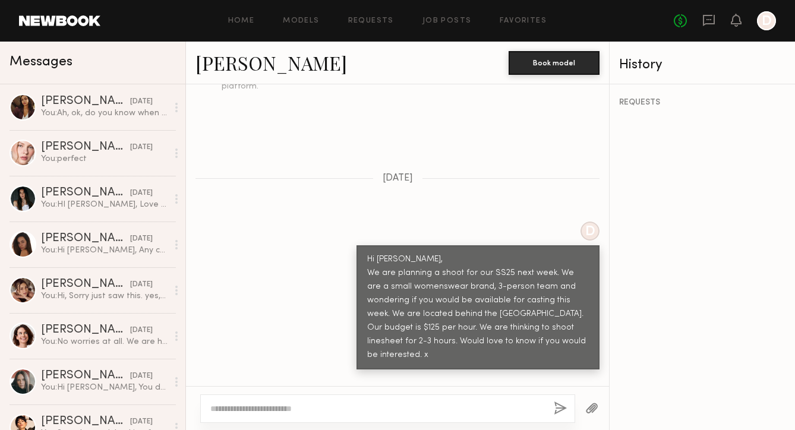
click at [250, 67] on link "Jiajing Y." at bounding box center [272, 63] width 152 height 26
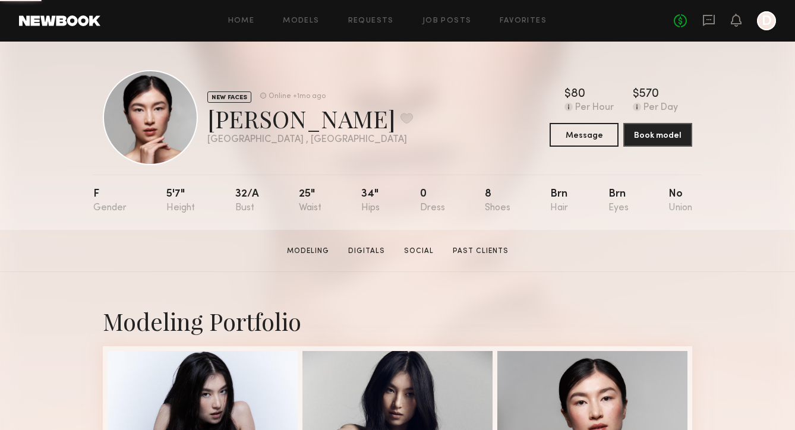
scroll to position [12, 0]
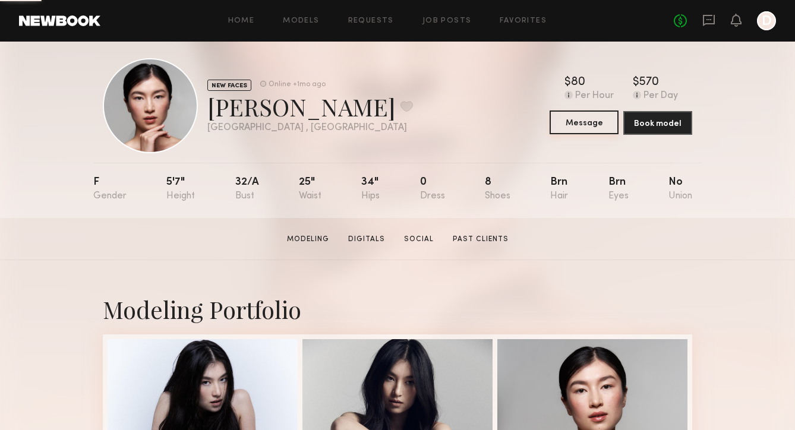
click at [595, 119] on button "Message" at bounding box center [584, 123] width 69 height 24
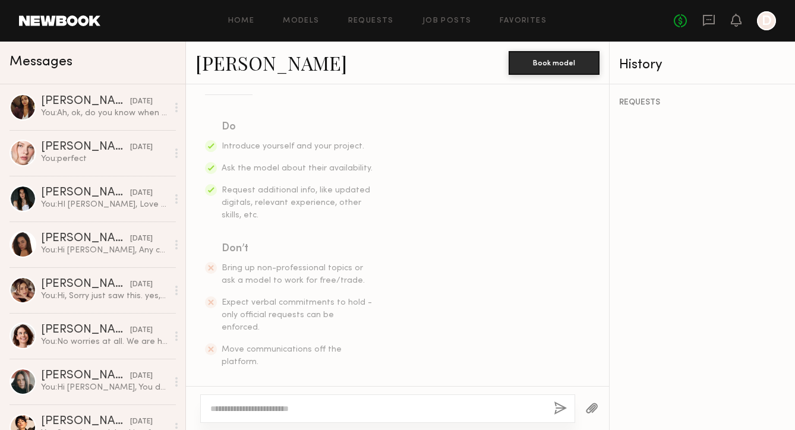
scroll to position [170, 0]
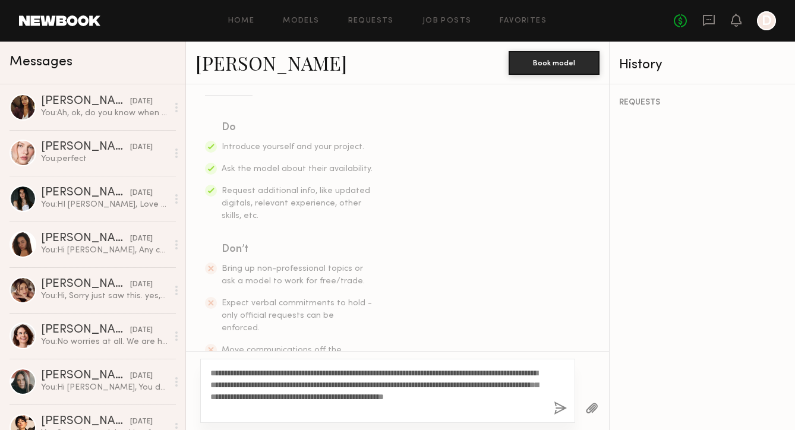
type textarea "**********"
click at [563, 412] on button "button" at bounding box center [560, 409] width 13 height 15
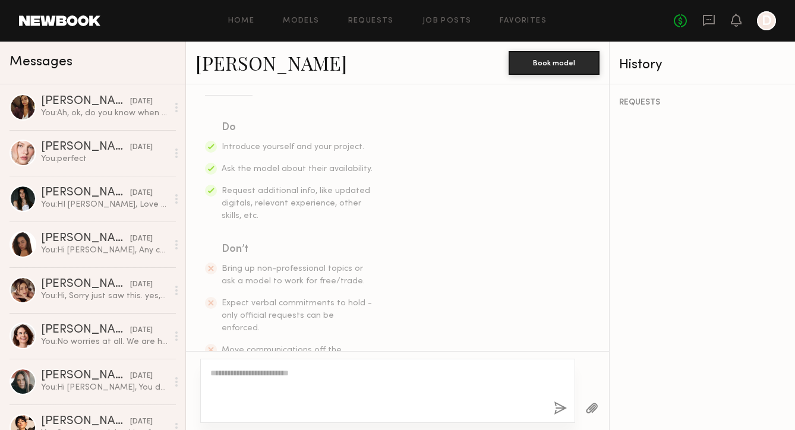
scroll to position [370, 0]
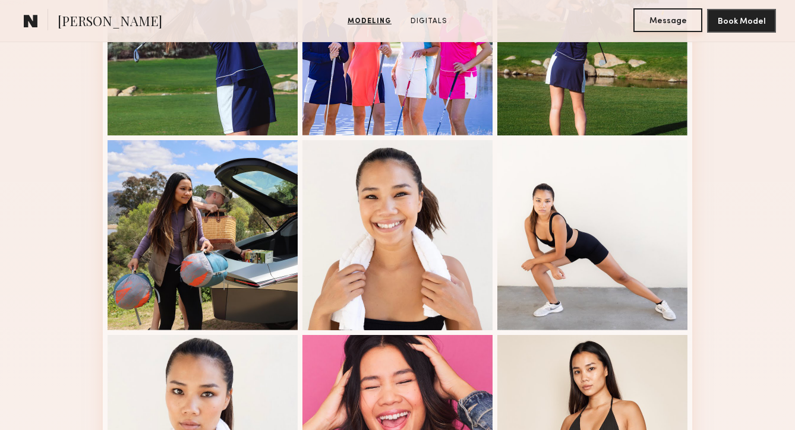
scroll to position [572, 0]
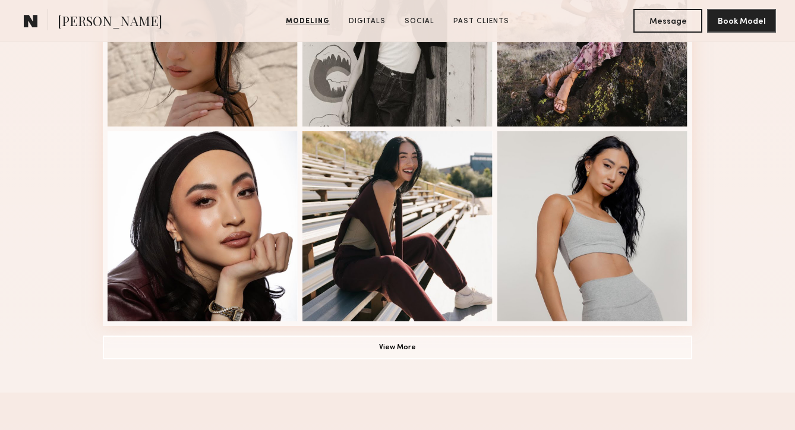
scroll to position [810, 0]
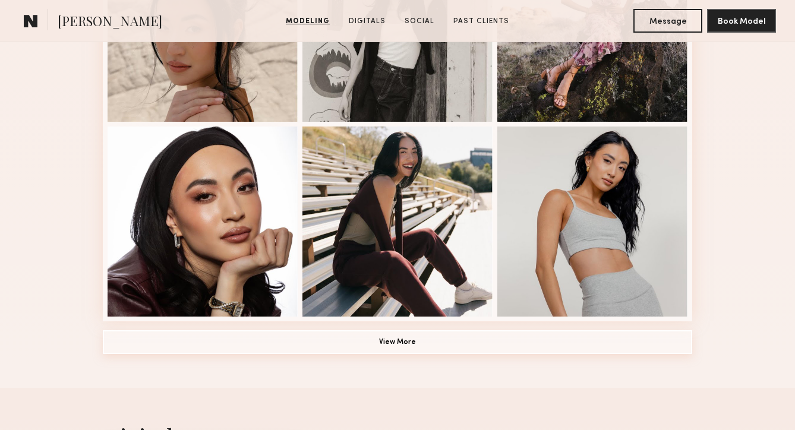
click at [373, 344] on button "View More" at bounding box center [398, 342] width 590 height 24
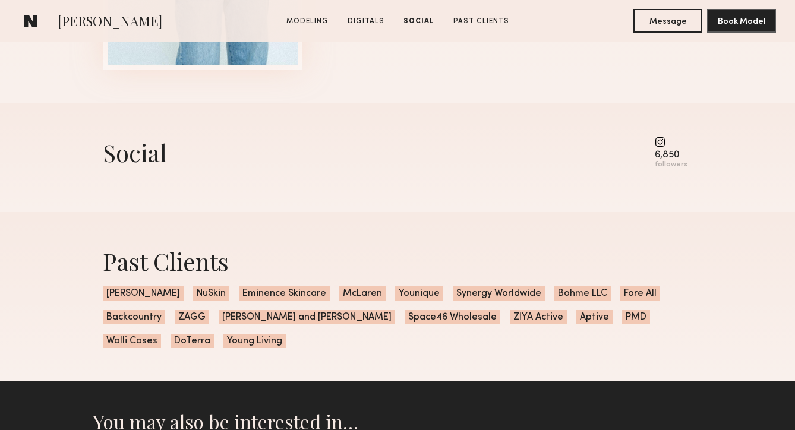
scroll to position [2344, 0]
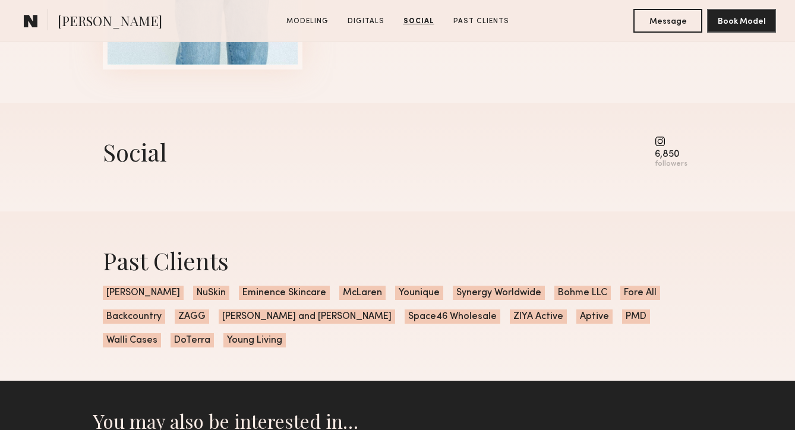
click at [660, 143] on common-icon at bounding box center [671, 141] width 33 height 11
click at [666, 162] on div "followers" at bounding box center [671, 164] width 33 height 9
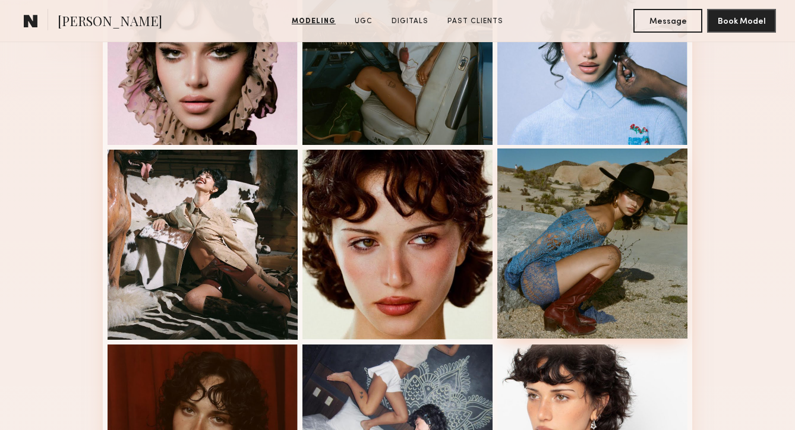
scroll to position [412, 0]
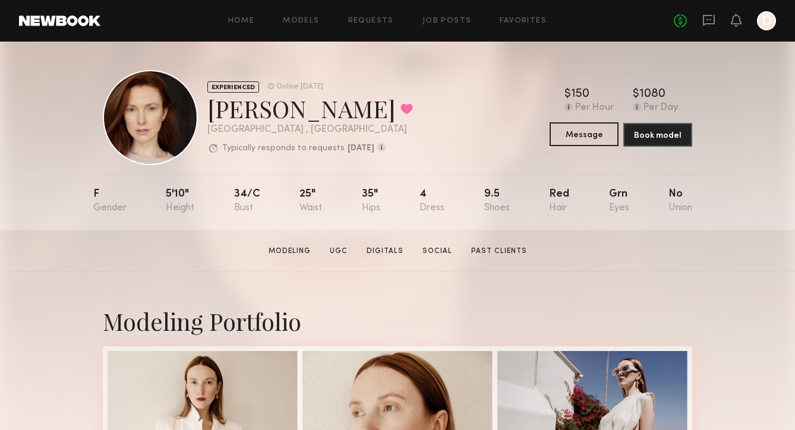
click at [569, 138] on button "Message" at bounding box center [584, 134] width 69 height 24
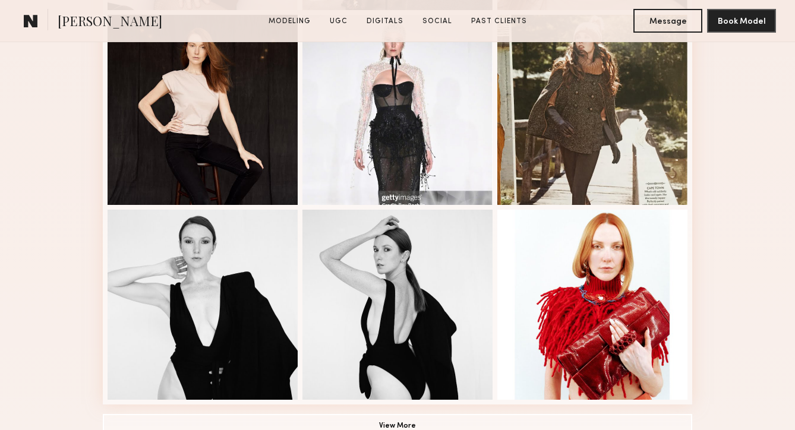
scroll to position [2757, 0]
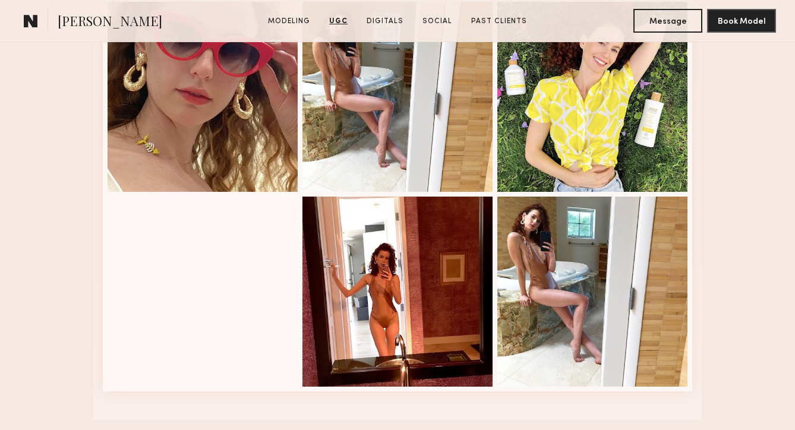
scroll to position [1942, 0]
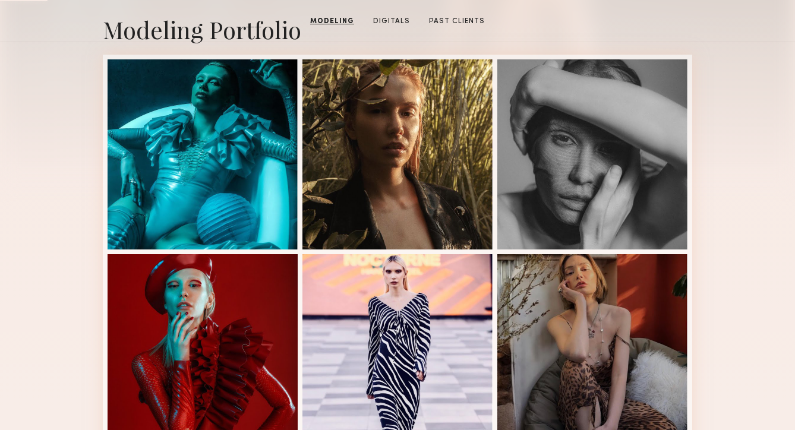
scroll to position [75, 0]
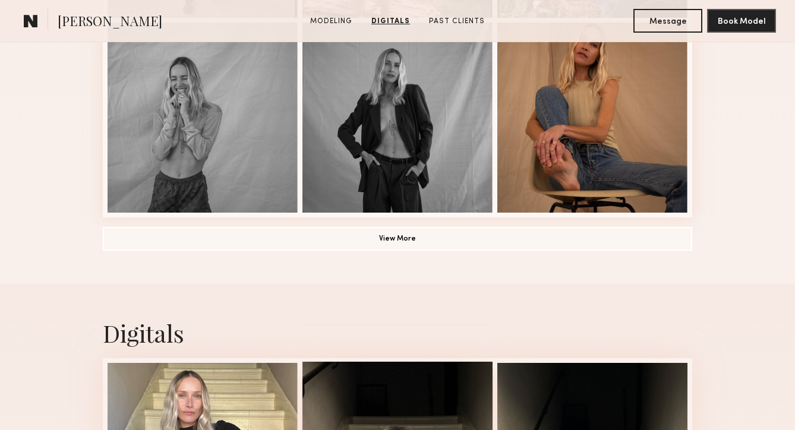
scroll to position [913, 0]
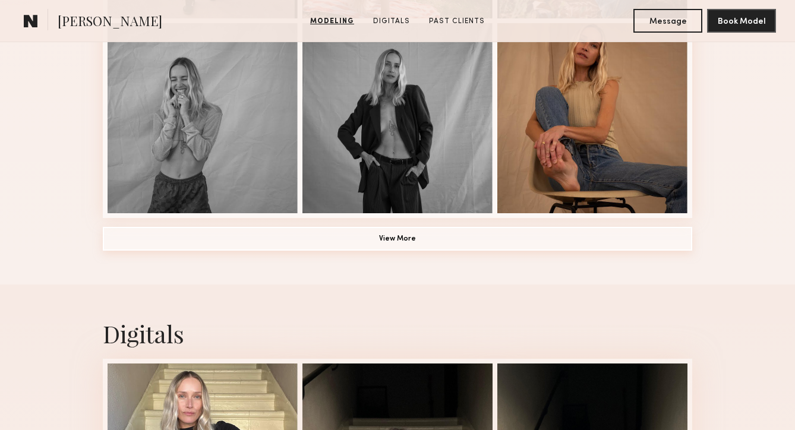
click at [460, 228] on button "View More" at bounding box center [398, 239] width 590 height 24
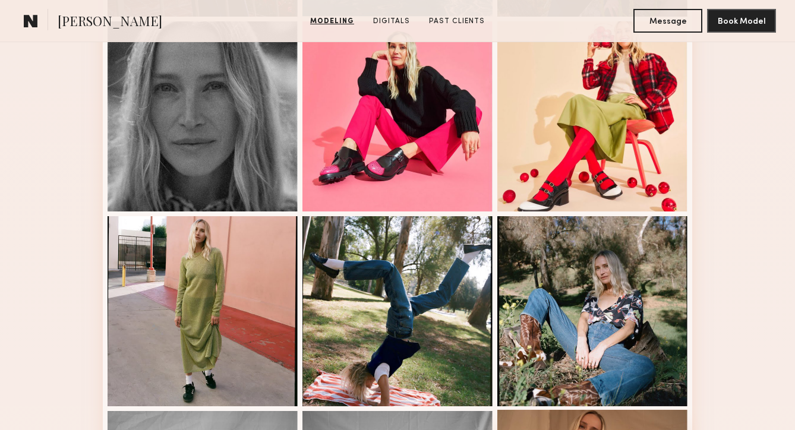
scroll to position [452, 0]
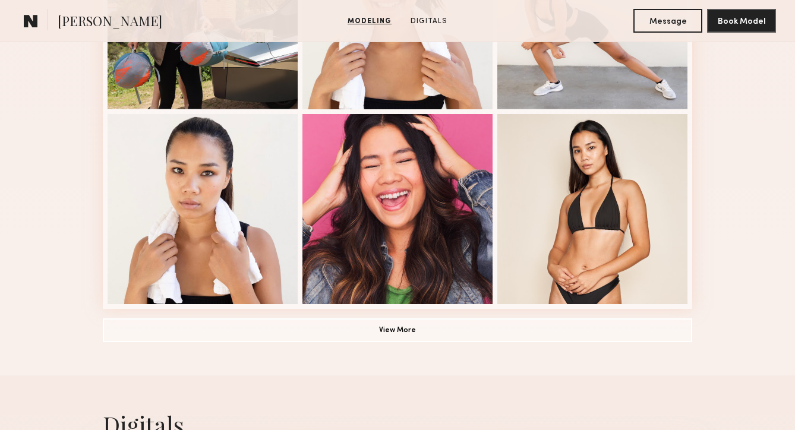
scroll to position [835, 0]
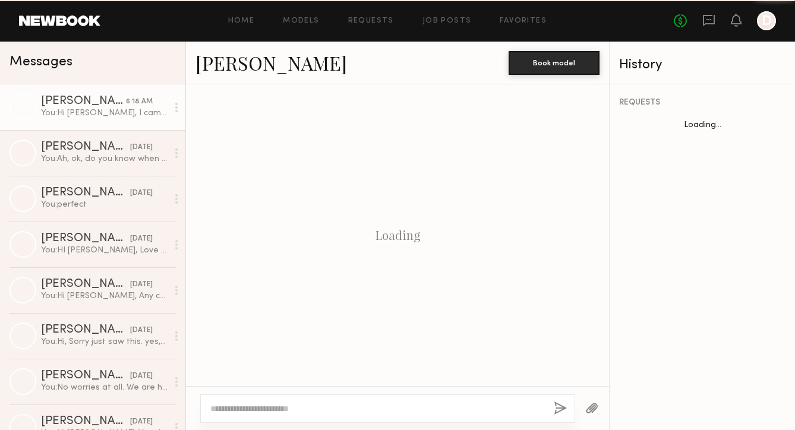
scroll to position [370, 0]
